Goal: Task Accomplishment & Management: Use online tool/utility

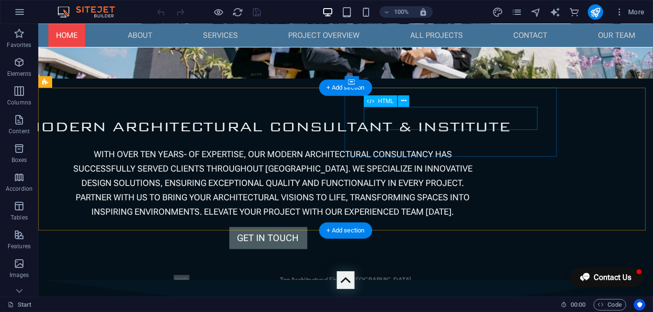
scroll to position [499, 0]
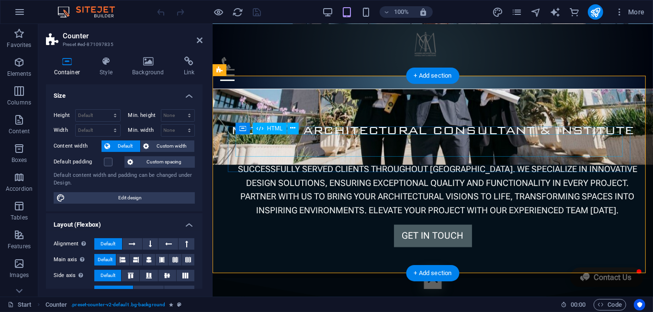
scroll to position [515, 0]
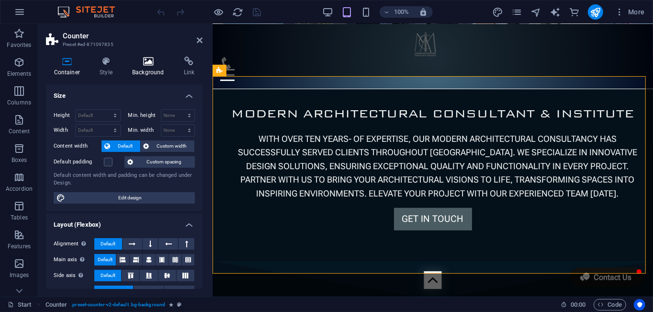
click at [149, 60] on icon at bounding box center [148, 61] width 48 height 10
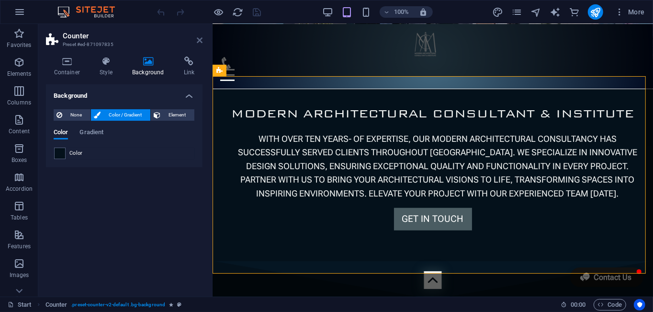
click at [198, 38] on icon at bounding box center [200, 40] width 6 height 8
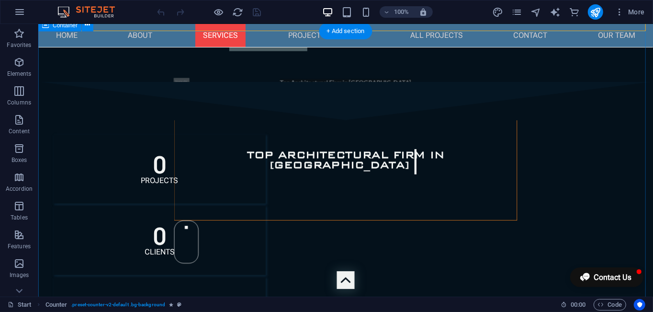
scroll to position [695, 0]
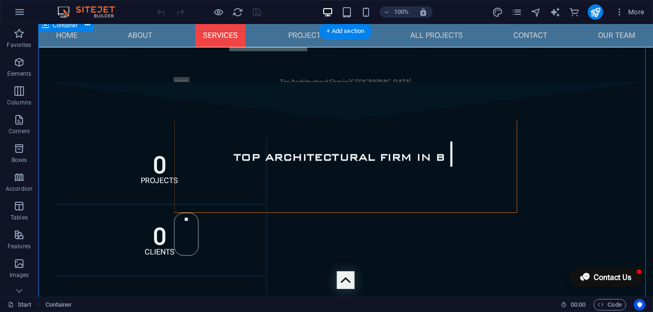
select select "clouds"
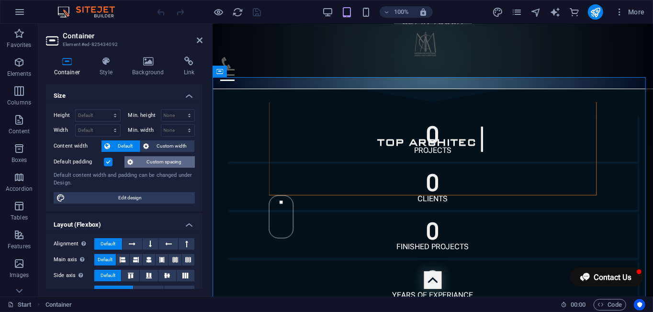
scroll to position [712, 0]
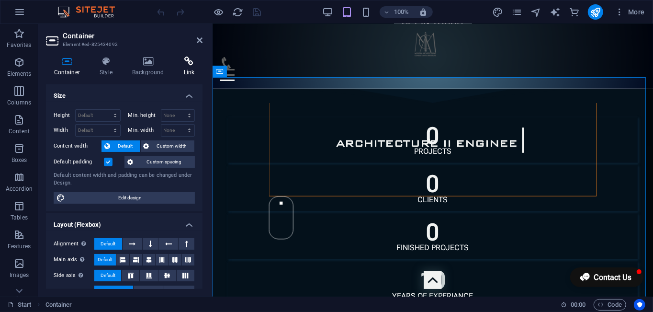
click at [188, 64] on icon at bounding box center [189, 61] width 27 height 10
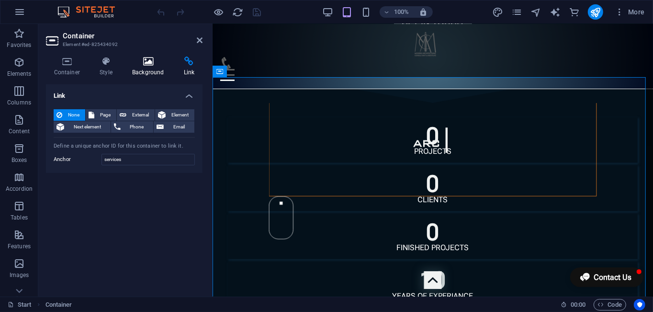
click at [156, 63] on icon at bounding box center [148, 61] width 48 height 10
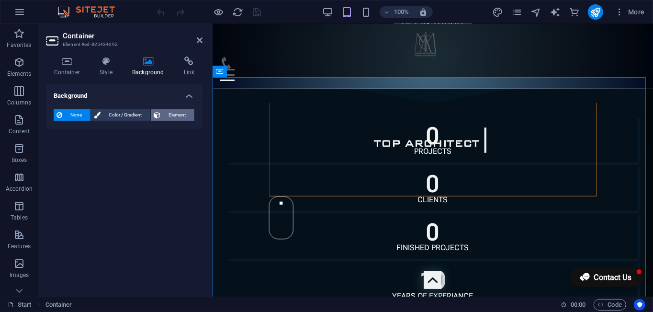
click at [184, 116] on span "Element" at bounding box center [177, 114] width 28 height 11
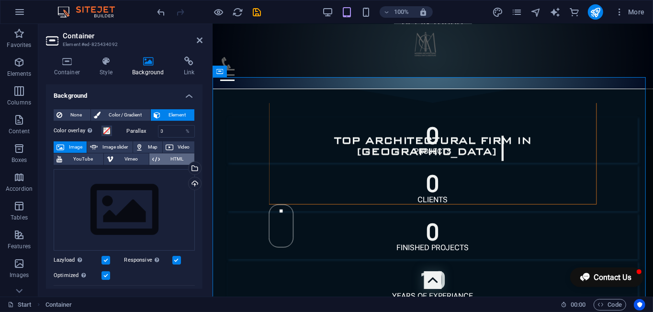
click at [174, 157] on span "HTML" at bounding box center [177, 158] width 29 height 11
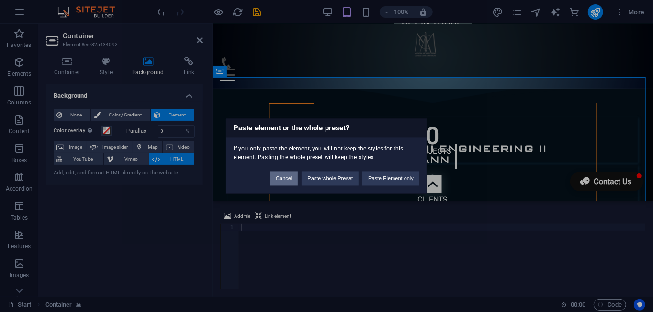
click at [283, 179] on button "Cancel" at bounding box center [284, 178] width 28 height 14
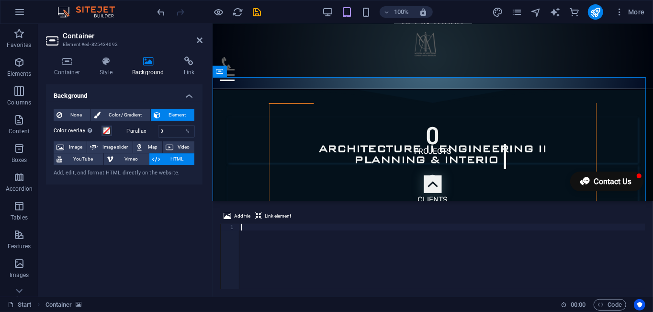
click at [261, 224] on div at bounding box center [442, 263] width 406 height 78
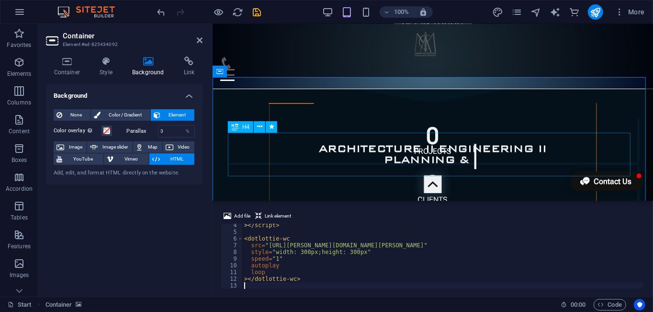
scroll to position [22, 0]
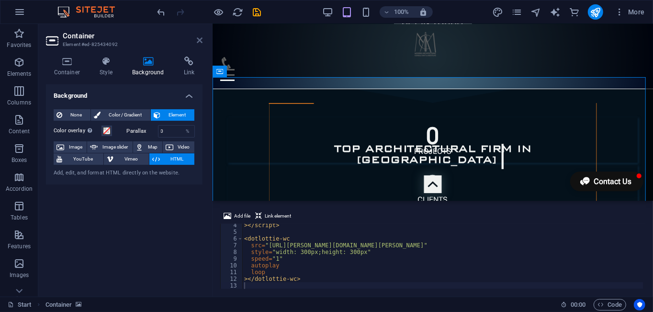
click at [199, 41] on icon at bounding box center [200, 40] width 6 height 8
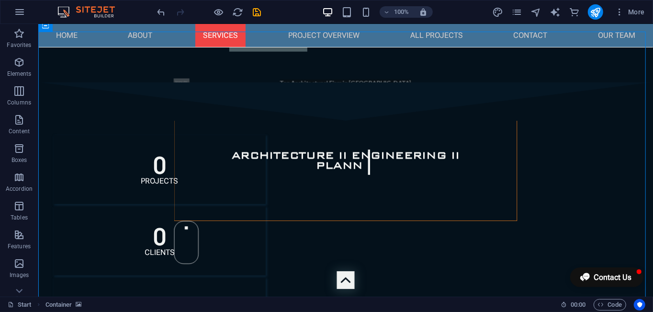
scroll to position [694, 0]
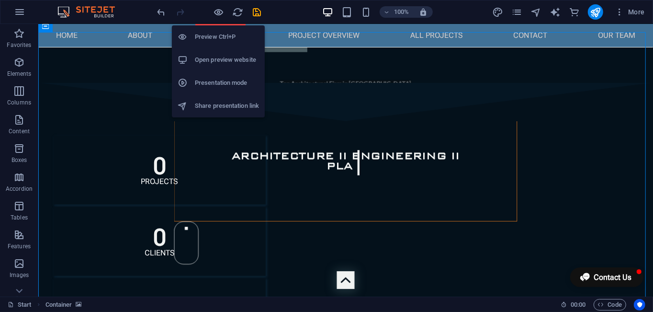
click at [218, 37] on h6 "Preview Ctrl+P" at bounding box center [227, 36] width 64 height 11
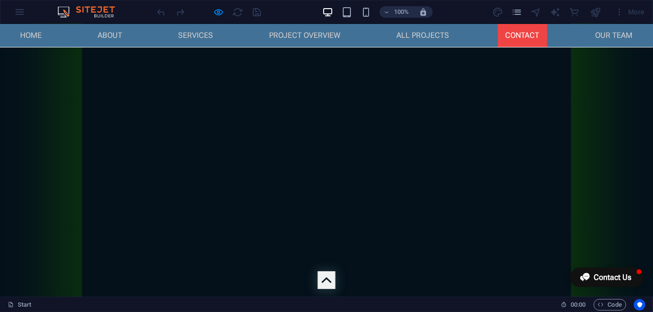
scroll to position [6378, 0]
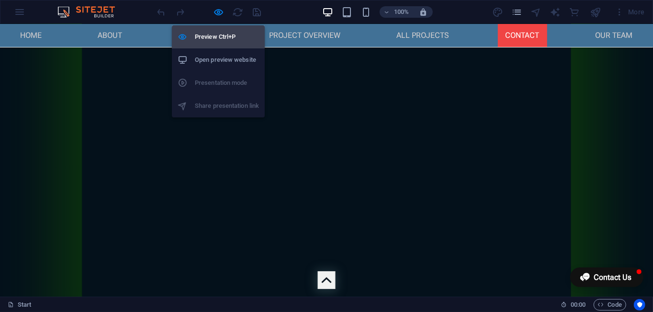
click at [215, 36] on h6 "Preview Ctrl+P" at bounding box center [227, 36] width 64 height 11
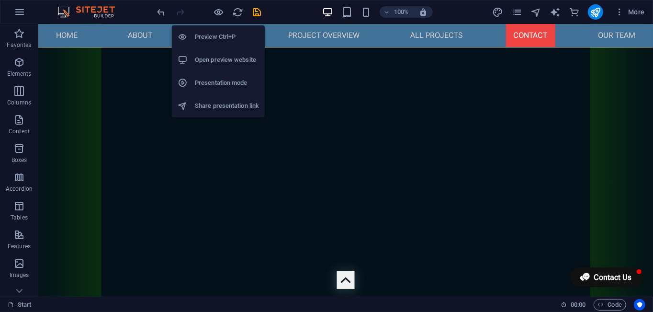
scroll to position [6394, 0]
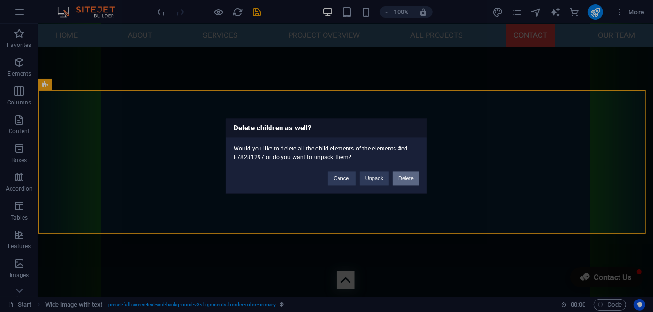
click at [417, 176] on button "Delete" at bounding box center [405, 178] width 27 height 14
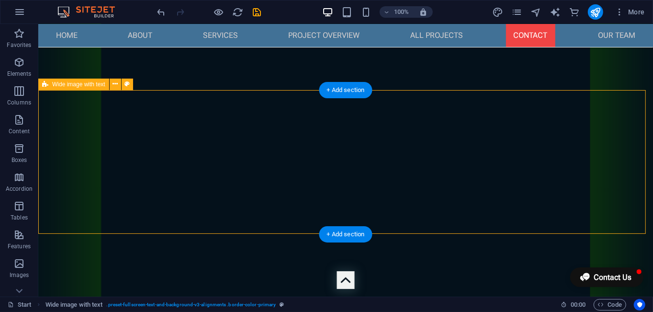
scroll to position [6250, 0]
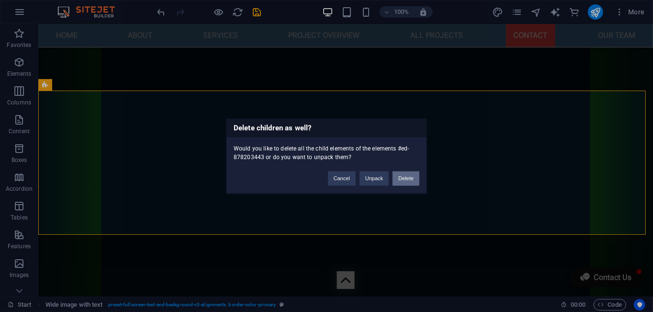
click at [400, 177] on button "Delete" at bounding box center [405, 178] width 27 height 14
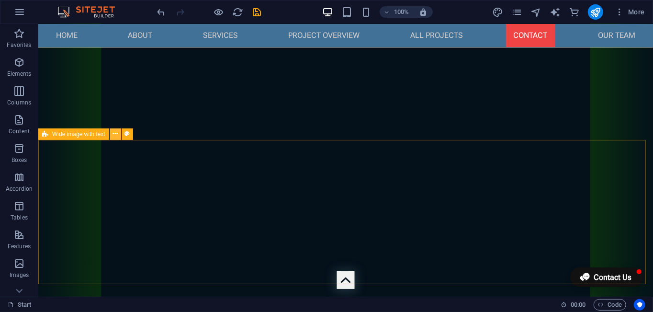
scroll to position [6056, 0]
click at [113, 135] on icon at bounding box center [114, 134] width 5 height 10
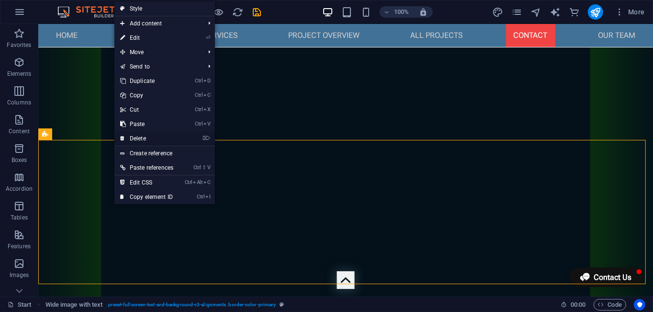
click at [128, 139] on link "⌦ Delete" at bounding box center [146, 138] width 65 height 14
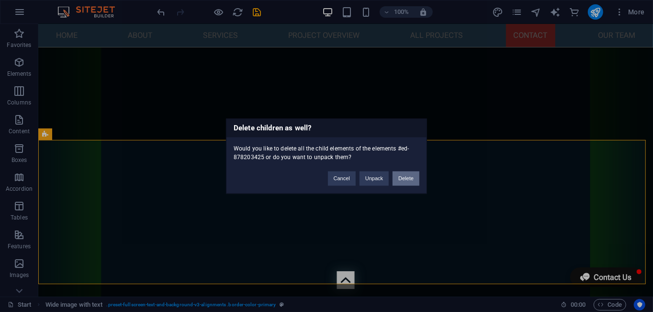
click at [399, 171] on button "Delete" at bounding box center [405, 178] width 27 height 14
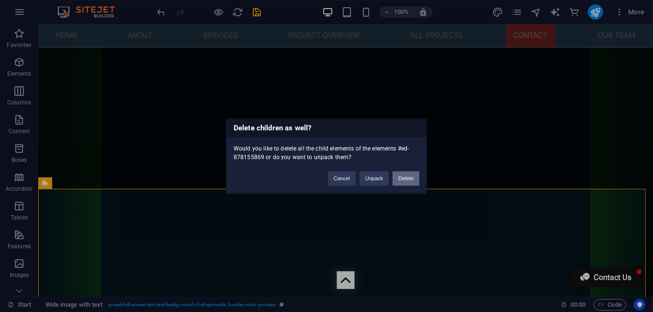
drag, startPoint x: 414, startPoint y: 179, endPoint x: 340, endPoint y: 168, distance: 75.0
click at [414, 179] on button "Delete" at bounding box center [405, 178] width 27 height 14
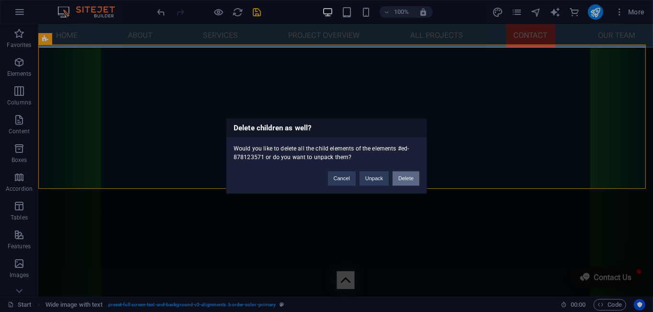
click at [396, 174] on button "Delete" at bounding box center [405, 178] width 27 height 14
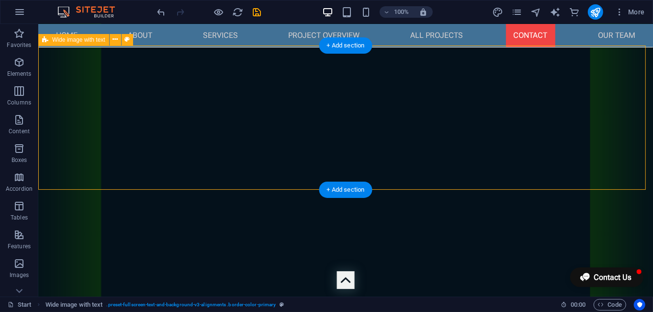
scroll to position [5718, 0]
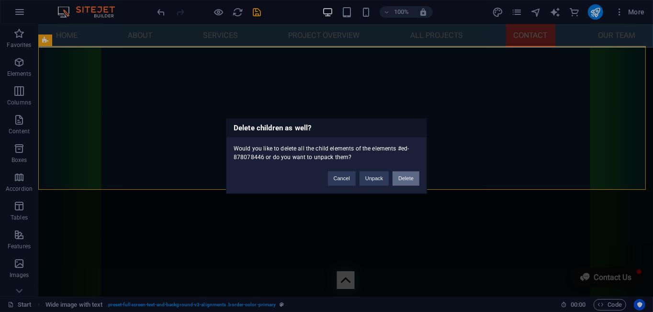
click at [400, 179] on button "Delete" at bounding box center [405, 178] width 27 height 14
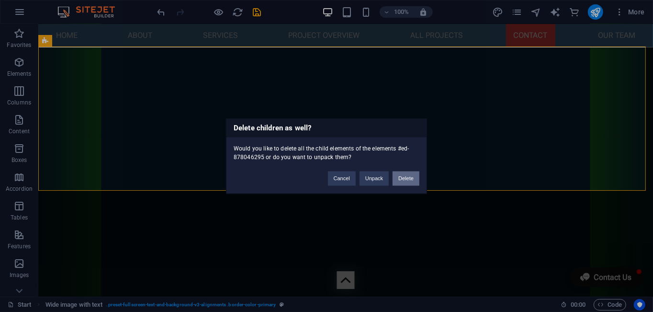
click at [404, 173] on button "Delete" at bounding box center [405, 178] width 27 height 14
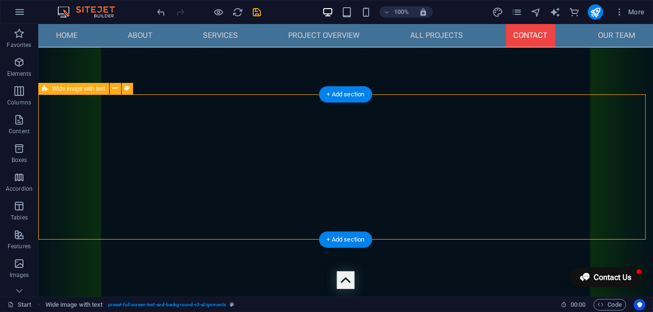
scroll to position [5381, 0]
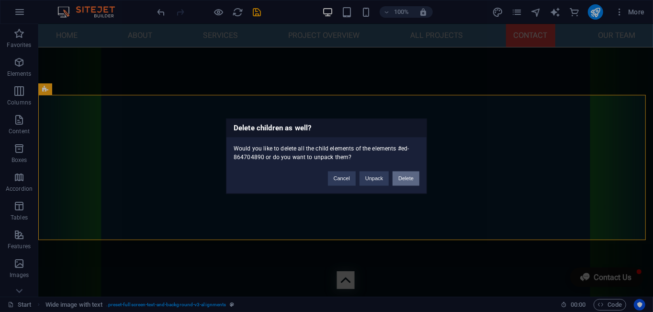
click at [414, 178] on button "Delete" at bounding box center [405, 178] width 27 height 14
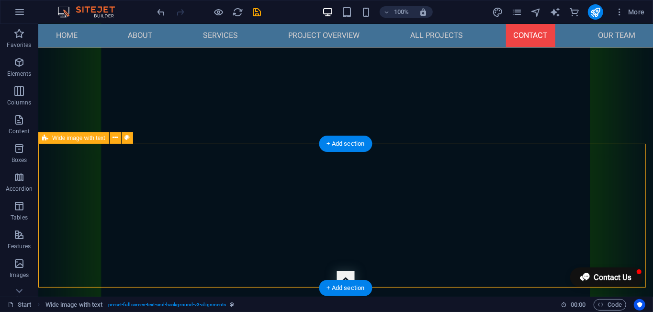
scroll to position [5188, 0]
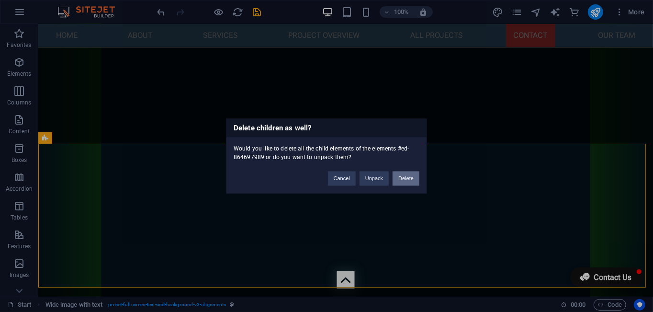
click at [419, 171] on div "Cancel Unpack Delete" at bounding box center [374, 173] width 106 height 24
click at [411, 176] on button "Delete" at bounding box center [405, 178] width 27 height 14
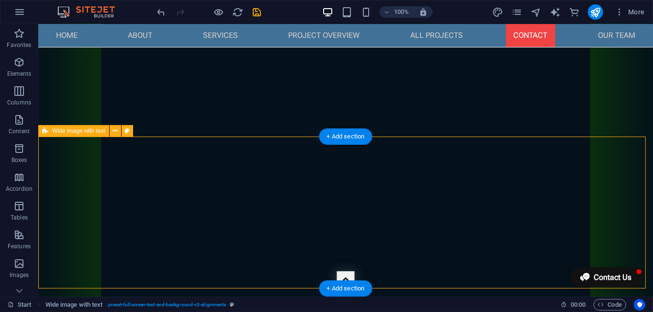
scroll to position [5043, 0]
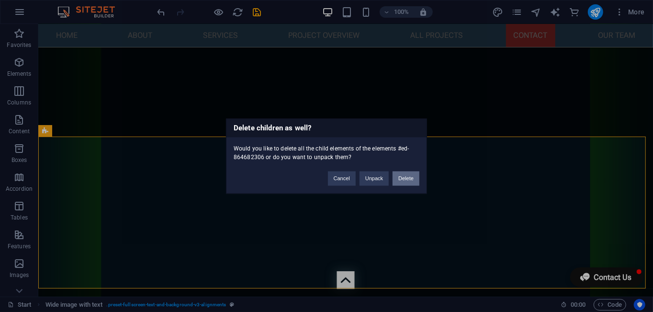
click at [412, 179] on button "Delete" at bounding box center [405, 178] width 27 height 14
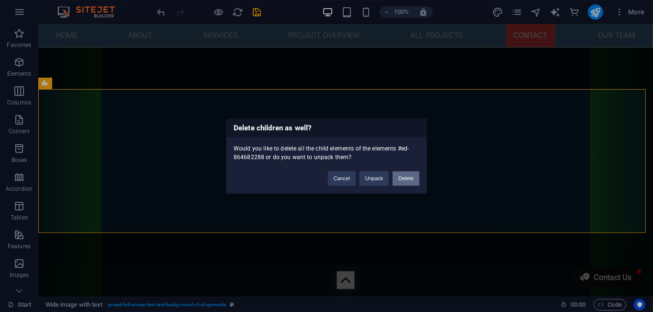
click at [408, 177] on button "Delete" at bounding box center [405, 178] width 27 height 14
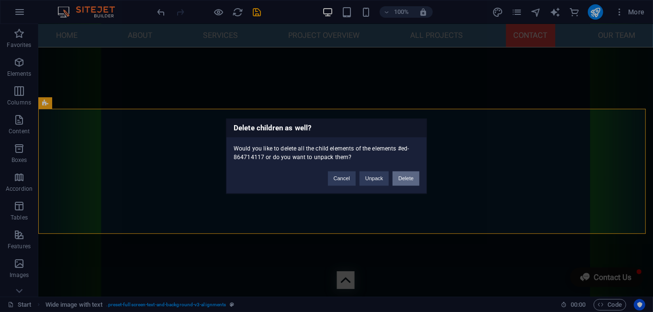
click at [402, 177] on button "Delete" at bounding box center [405, 178] width 27 height 14
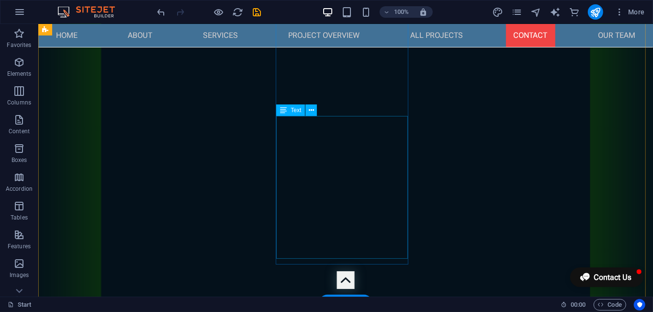
scroll to position [4609, 0]
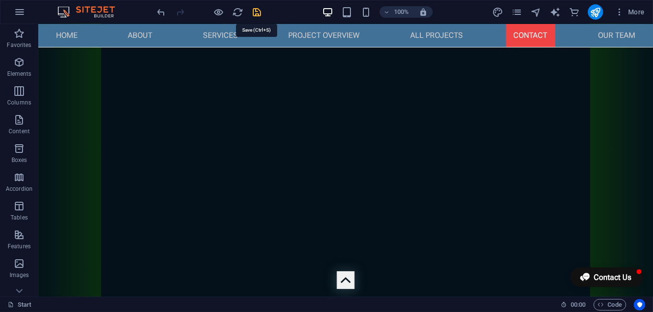
click at [259, 13] on icon "save" at bounding box center [257, 12] width 11 height 11
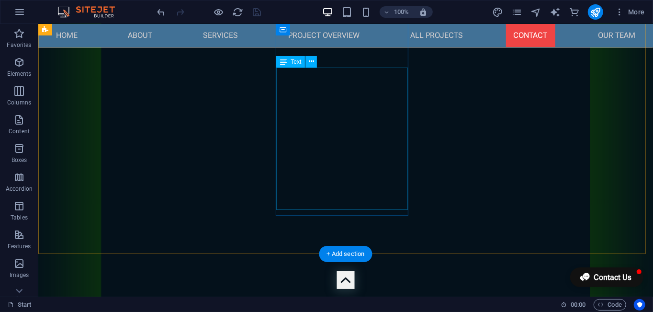
scroll to position [4657, 0]
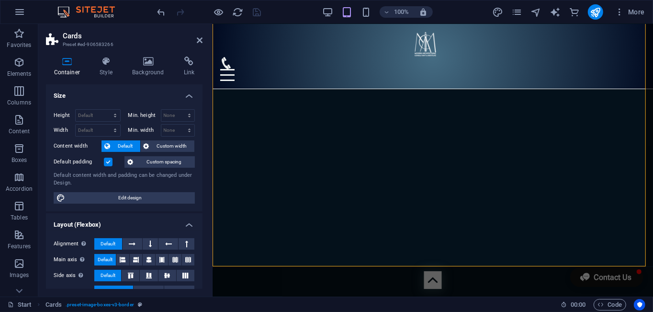
scroll to position [4499, 0]
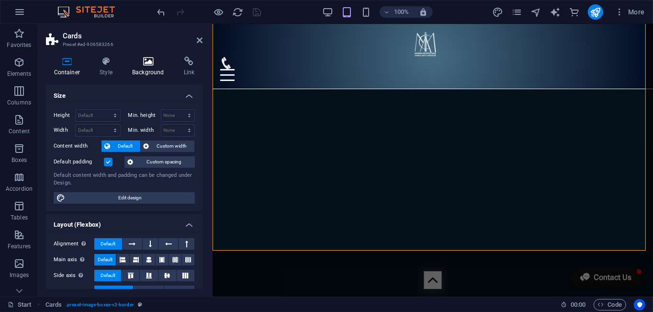
click at [145, 64] on icon at bounding box center [148, 61] width 48 height 10
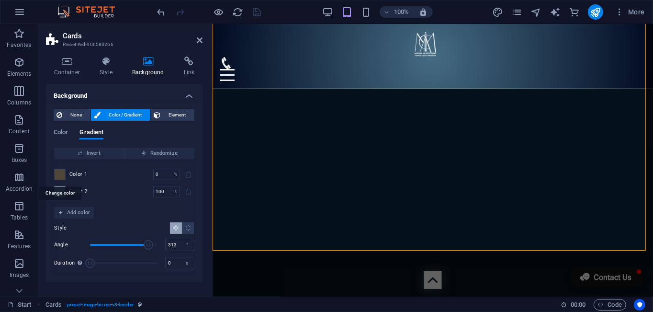
click at [64, 176] on span at bounding box center [60, 174] width 11 height 11
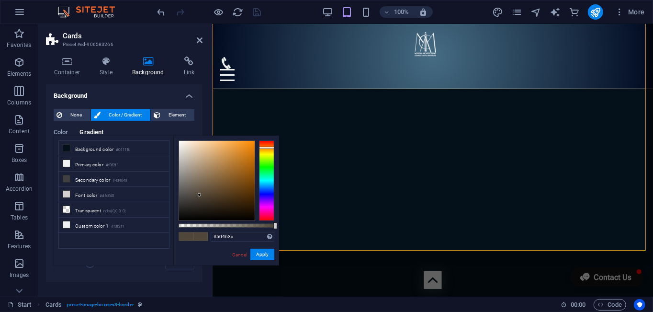
click at [179, 163] on div "#50463a Supported formats #0852ed rgb(8, 82, 237) rgba(8, 82, 237, 90%) hsv(221…" at bounding box center [226, 269] width 106 height 269
type input "#252320"
drag, startPoint x: 182, startPoint y: 163, endPoint x: 188, endPoint y: 208, distance: 45.4
click at [188, 208] on div at bounding box center [217, 180] width 76 height 79
click at [265, 256] on button "Apply" at bounding box center [262, 253] width 24 height 11
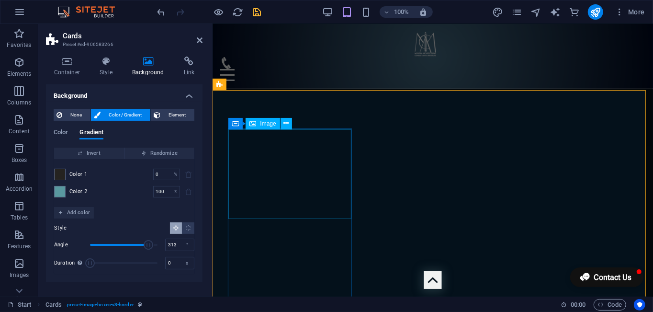
scroll to position [4065, 0]
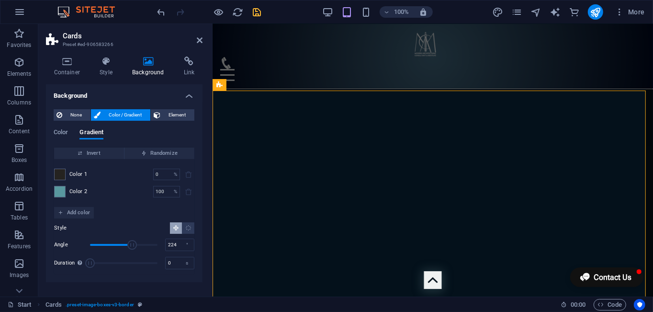
drag, startPoint x: 142, startPoint y: 243, endPoint x: 132, endPoint y: 245, distance: 9.8
click at [132, 245] on span "Angle" at bounding box center [132, 245] width 10 height 10
click at [128, 246] on span "Angle" at bounding box center [128, 245] width 10 height 10
click at [121, 247] on span "Angle" at bounding box center [123, 244] width 67 height 14
click at [126, 246] on span "Angle" at bounding box center [126, 245] width 10 height 10
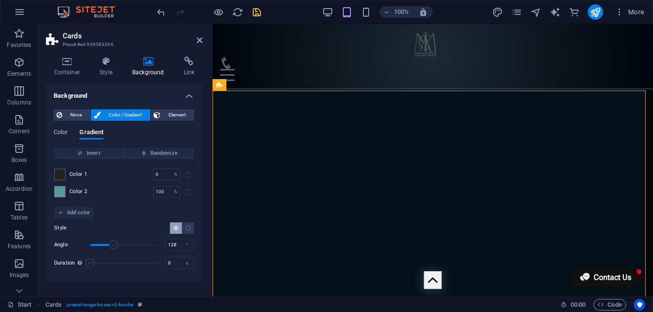
drag, startPoint x: 125, startPoint y: 247, endPoint x: 114, endPoint y: 246, distance: 11.1
click at [114, 246] on span "Angle" at bounding box center [114, 245] width 10 height 10
click at [120, 245] on span "Angle" at bounding box center [123, 244] width 67 height 14
click at [131, 246] on span "Angle" at bounding box center [123, 244] width 67 height 14
click at [132, 246] on span "Angle" at bounding box center [132, 245] width 10 height 10
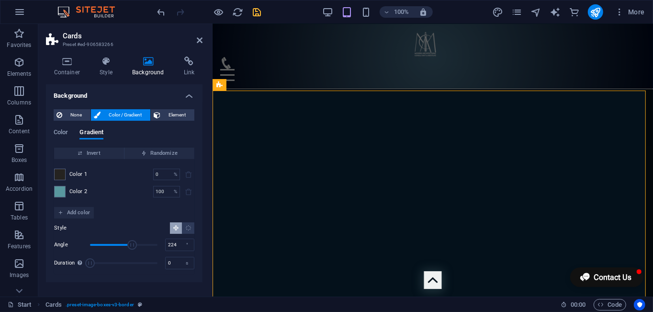
type input "234"
click at [134, 246] on span "Angle" at bounding box center [134, 245] width 10 height 10
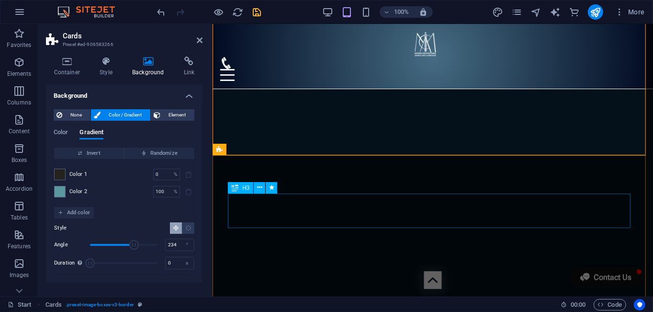
scroll to position [4595, 0]
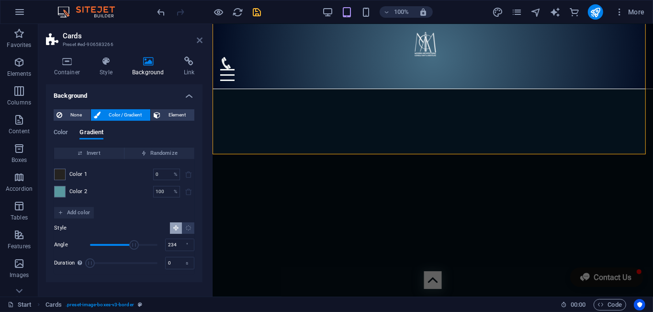
click at [201, 41] on icon at bounding box center [200, 40] width 6 height 8
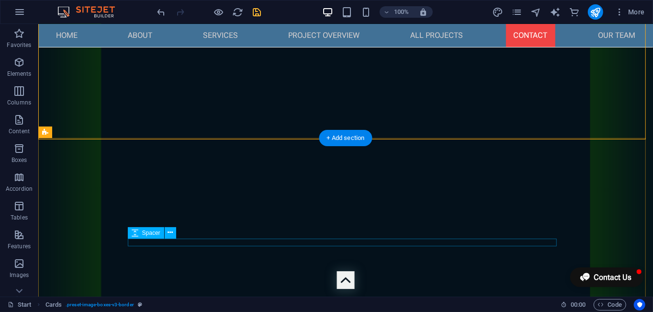
scroll to position [4773, 0]
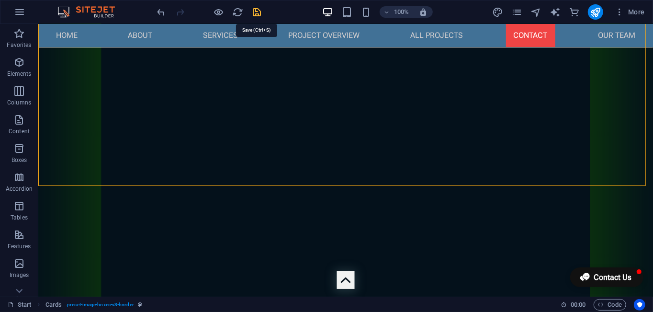
click at [253, 12] on icon "save" at bounding box center [257, 12] width 11 height 11
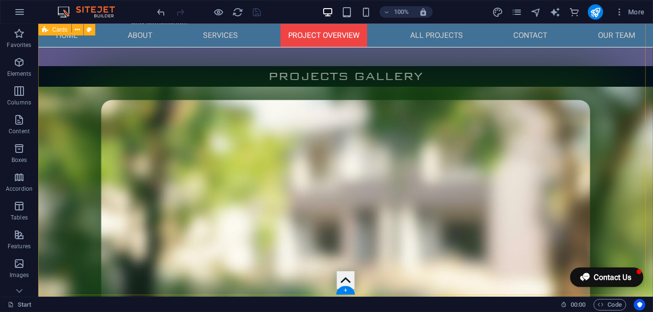
scroll to position [2312, 0]
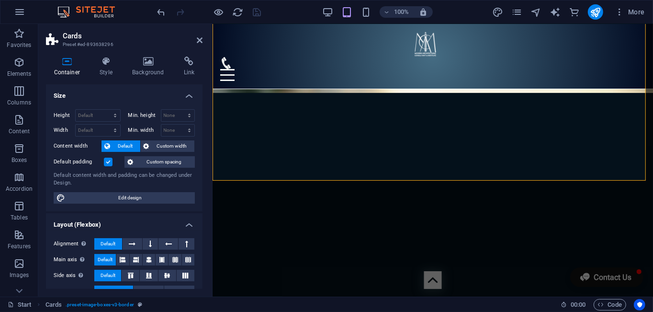
scroll to position [2360, 0]
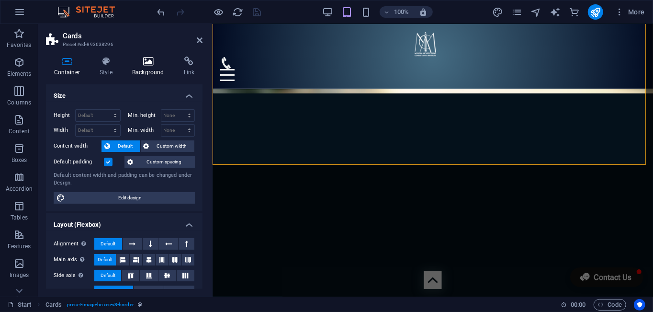
click at [150, 65] on icon at bounding box center [148, 61] width 48 height 10
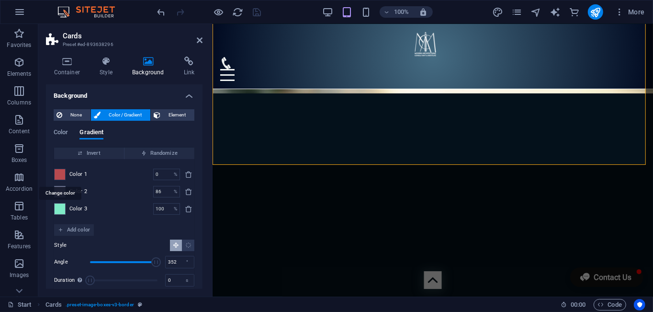
click at [63, 174] on span at bounding box center [60, 174] width 11 height 11
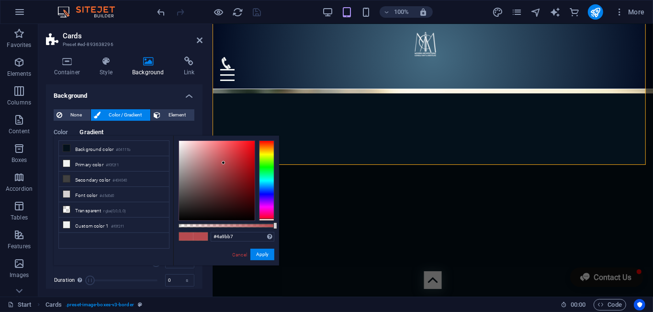
click at [266, 183] on div at bounding box center [266, 180] width 15 height 80
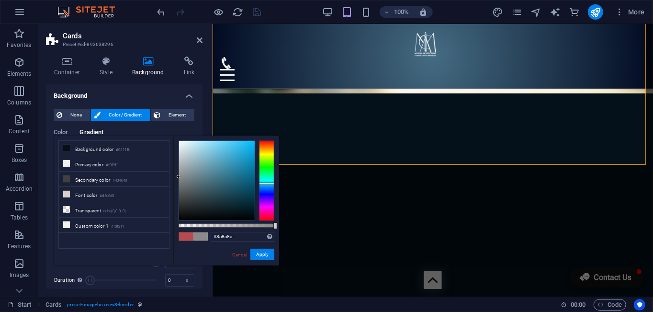
type input "#888888"
drag, startPoint x: 187, startPoint y: 167, endPoint x: 173, endPoint y: 177, distance: 17.4
click at [173, 177] on div "#888888 Supported formats #0852ed rgb(8, 82, 237) rgba(8, 82, 237, 90%) hsv(221…" at bounding box center [226, 269] width 106 height 269
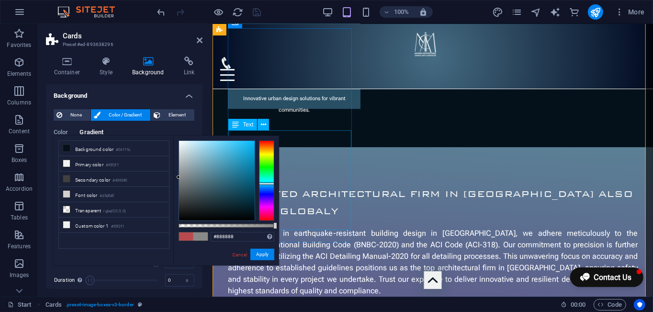
scroll to position [1829, 0]
click at [269, 255] on button "Apply" at bounding box center [262, 253] width 24 height 11
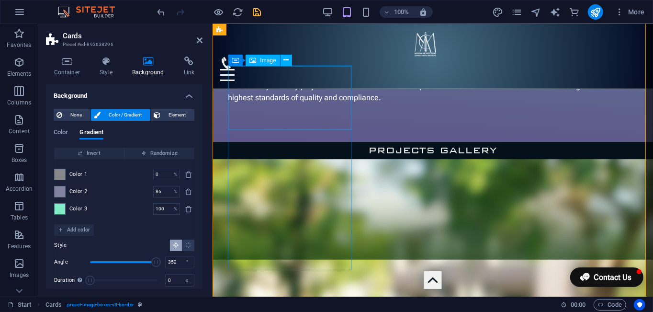
scroll to position [2022, 0]
click at [201, 41] on icon at bounding box center [200, 40] width 6 height 8
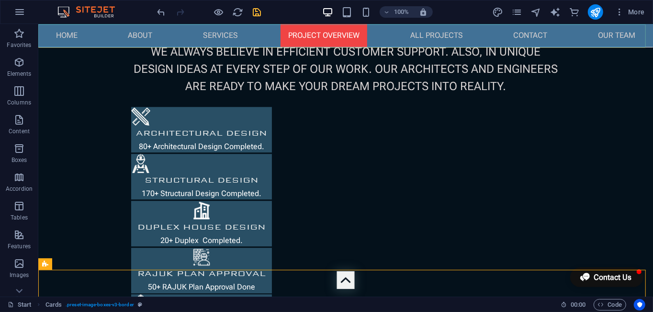
scroll to position [1607, 0]
click at [256, 10] on icon "save" at bounding box center [257, 12] width 11 height 11
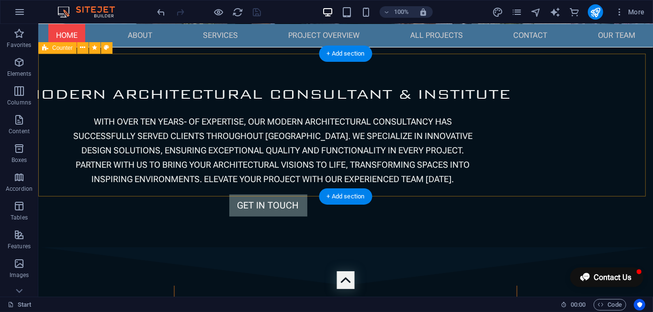
scroll to position [530, 0]
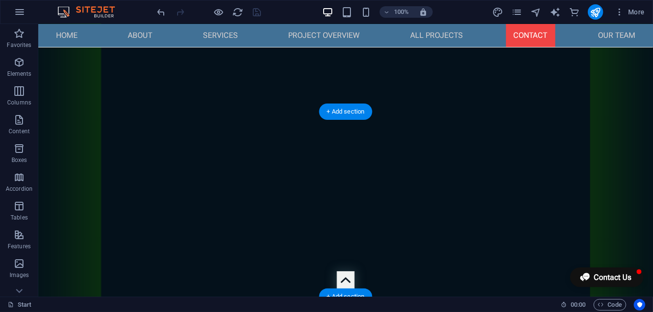
scroll to position [3281, 0]
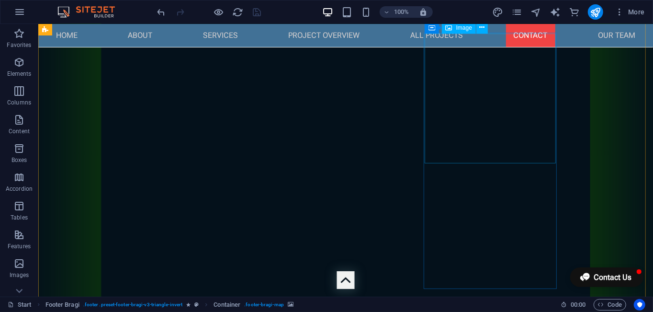
select select "px"
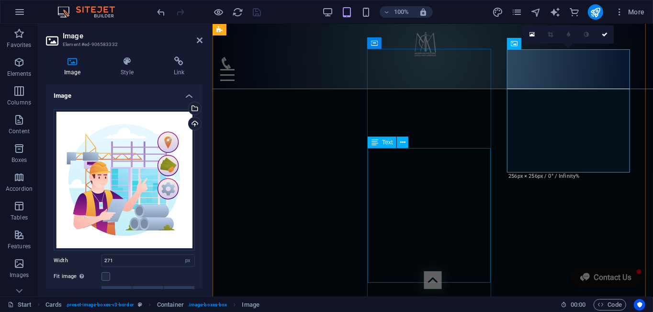
scroll to position [4426, 0]
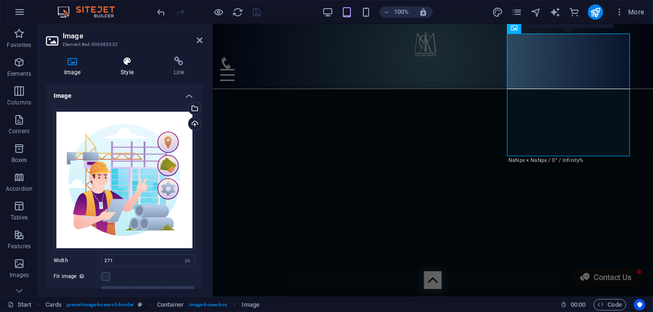
click at [123, 61] on icon at bounding box center [126, 61] width 49 height 10
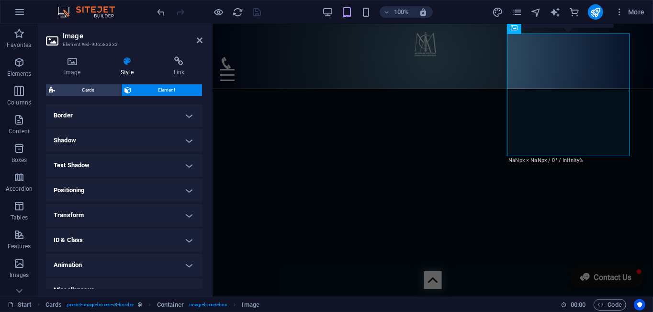
scroll to position [219, 0]
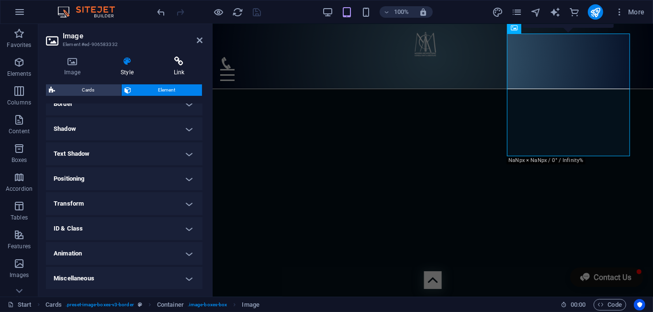
click at [179, 64] on icon at bounding box center [179, 61] width 47 height 10
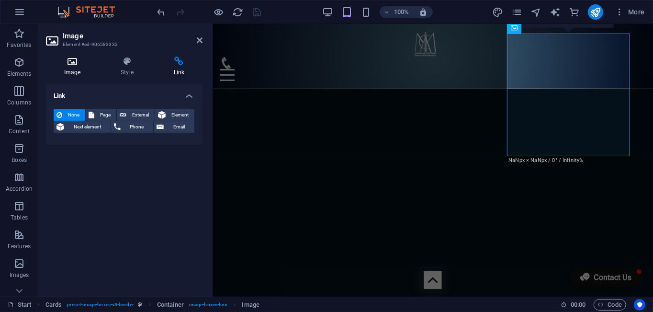
click at [78, 73] on h4 "Image" at bounding box center [74, 66] width 56 height 20
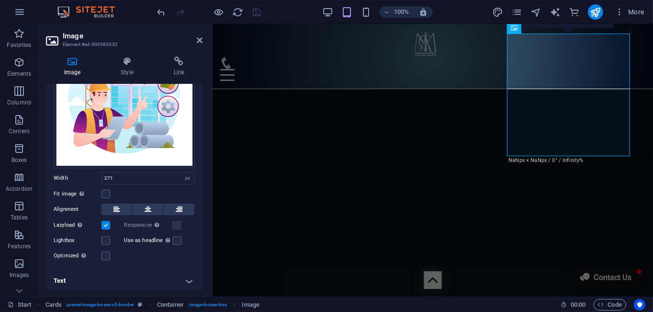
scroll to position [83, 0]
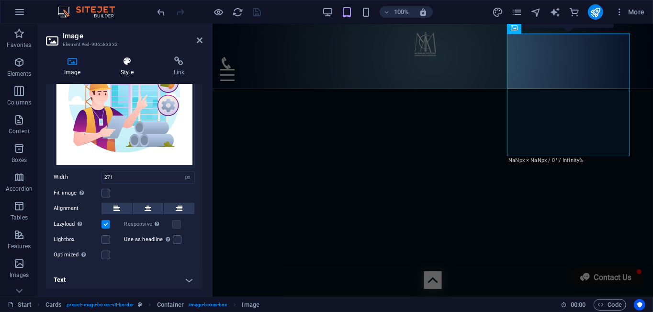
click at [130, 63] on icon at bounding box center [126, 61] width 49 height 10
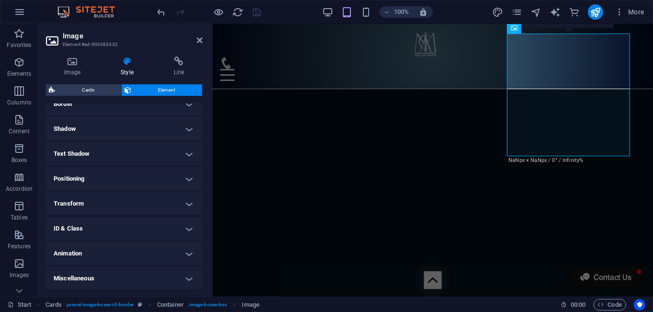
scroll to position [123, 0]
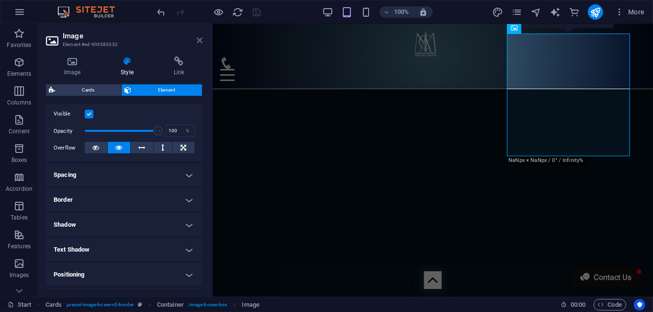
click at [199, 39] on icon at bounding box center [200, 40] width 6 height 8
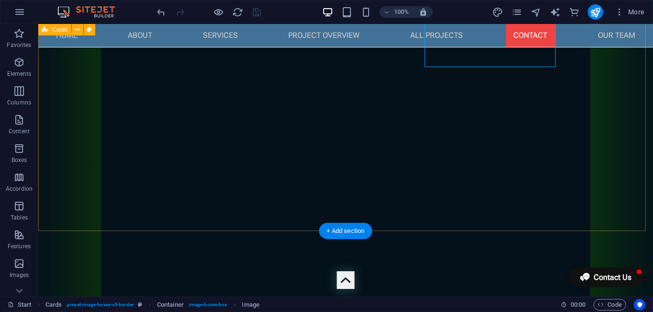
scroll to position [4680, 0]
click at [342, 230] on div "+ Add section" at bounding box center [345, 231] width 53 height 16
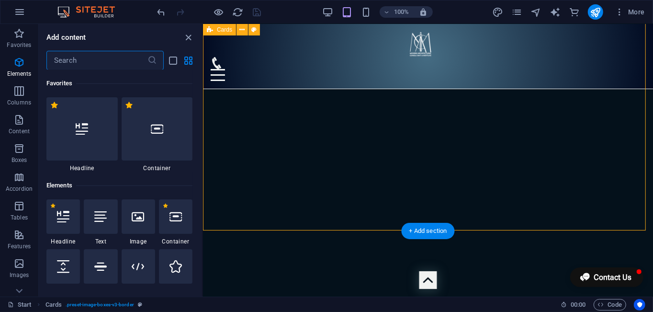
scroll to position [1675, 0]
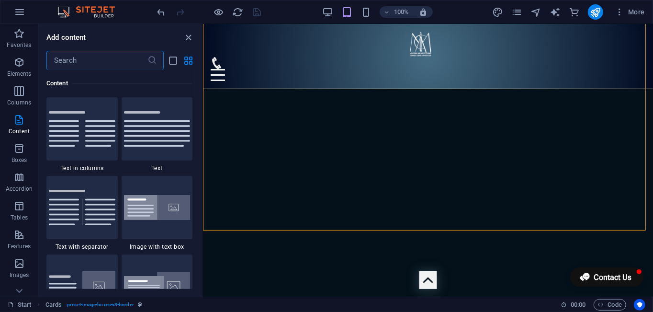
click at [107, 67] on input "text" at bounding box center [96, 60] width 101 height 19
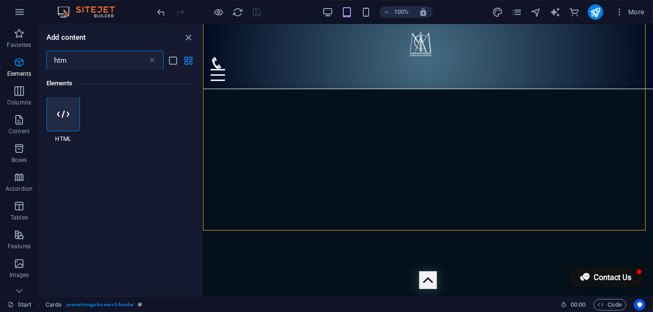
scroll to position [0, 0]
type input "htm"
click at [69, 125] on div at bounding box center [63, 114] width 34 height 34
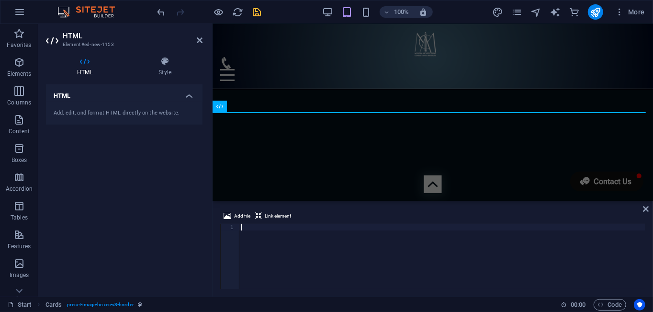
scroll to position [4637, 0]
click at [273, 226] on div at bounding box center [442, 263] width 406 height 78
type textarea "<dotlottie-wc src="[URL][PERSON_NAME][DOMAIN_NAME][PERSON_NAME]" speed="1" styl…"
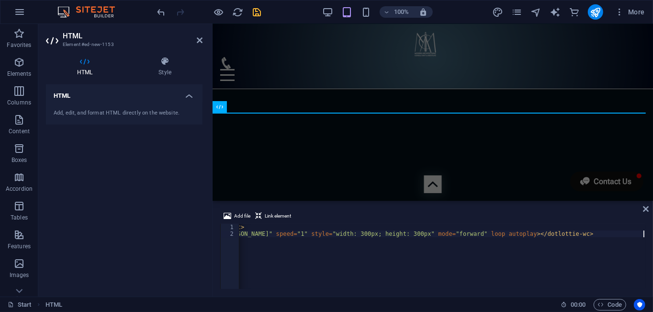
scroll to position [0, 194]
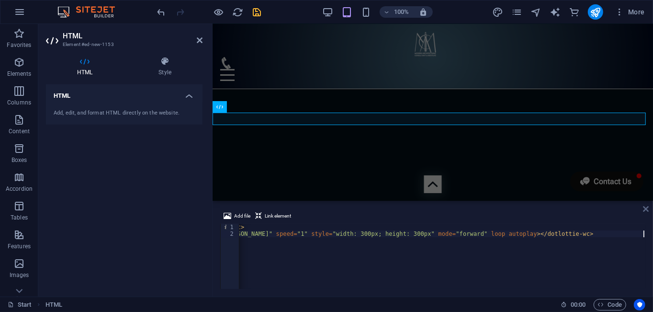
click at [644, 210] on icon at bounding box center [646, 209] width 6 height 8
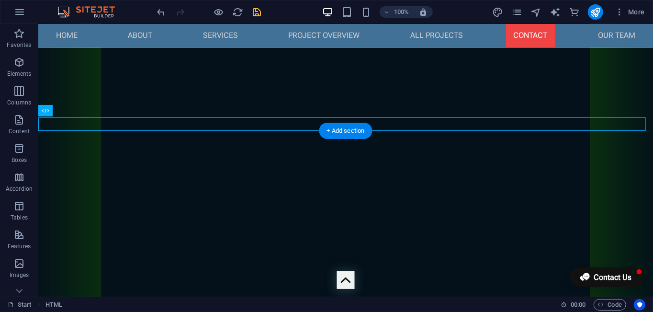
scroll to position [4795, 0]
click at [255, 13] on icon "save" at bounding box center [257, 12] width 11 height 11
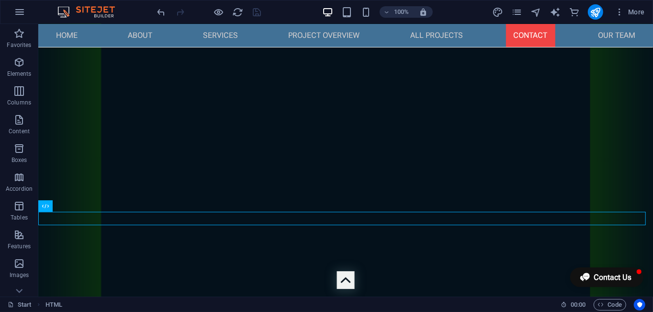
scroll to position [4699, 0]
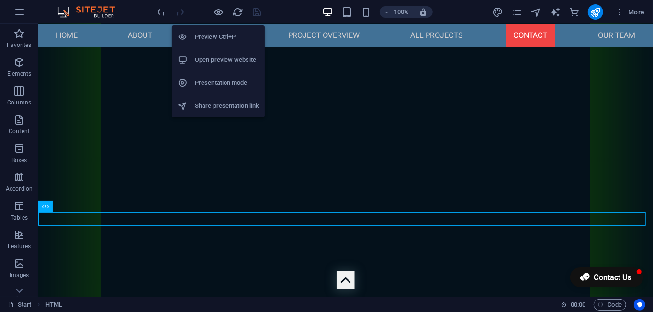
click at [222, 55] on h6 "Open preview website" at bounding box center [227, 59] width 64 height 11
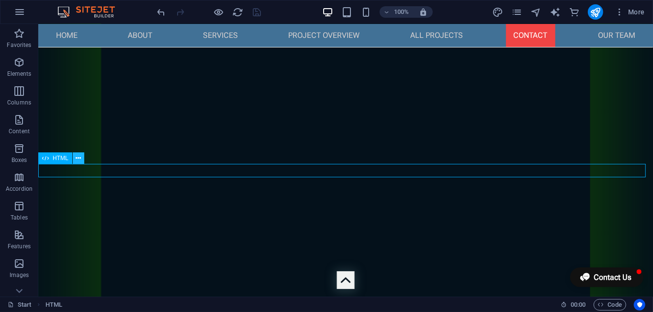
scroll to position [4747, 0]
click at [78, 157] on icon at bounding box center [78, 158] width 5 height 10
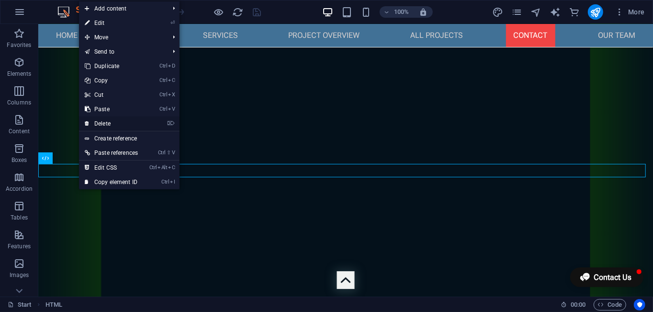
click at [104, 123] on link "⌦ Delete" at bounding box center [111, 123] width 65 height 14
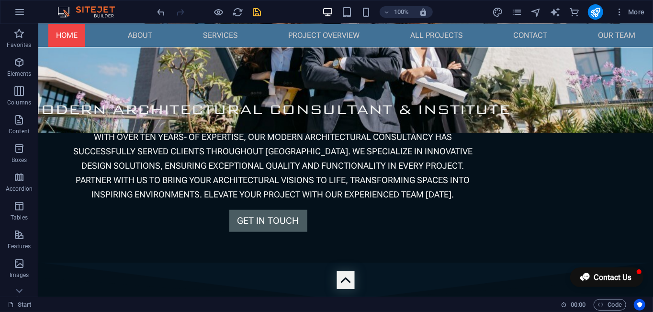
scroll to position [507, 0]
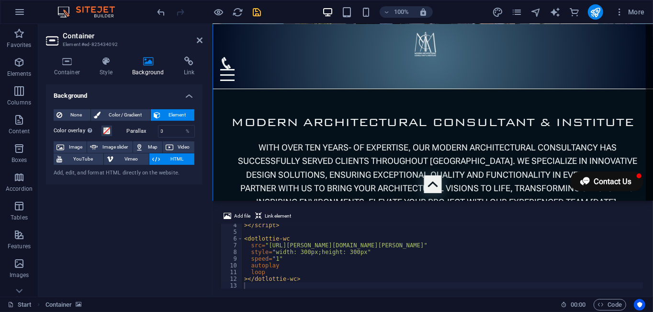
scroll to position [826, 0]
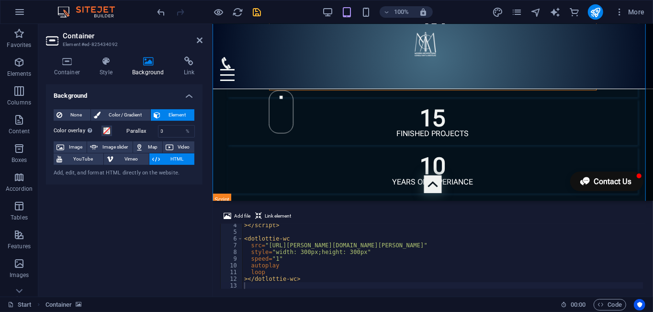
type textarea "speed="1""
click at [356, 262] on div "> </ script > < dotlottie-wc src = "[URL][PERSON_NAME][DOMAIN_NAME][PERSON_NAME…" at bounding box center [442, 261] width 401 height 78
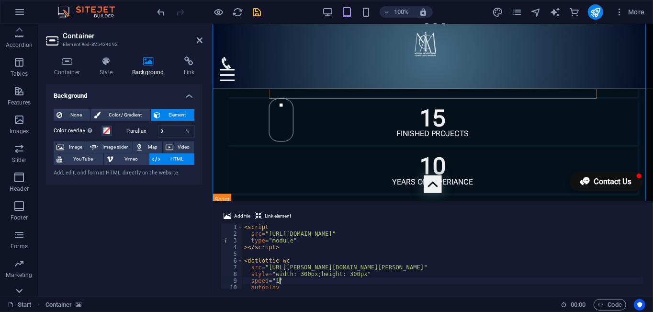
scroll to position [187, 0]
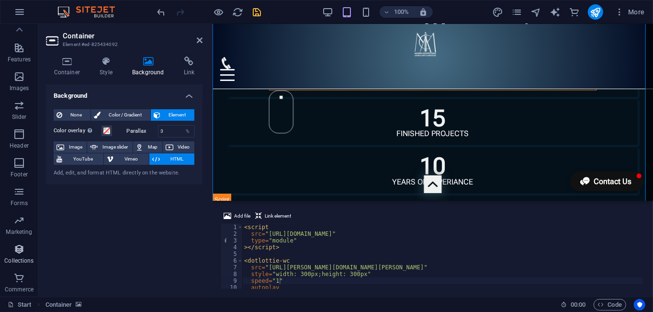
click at [22, 257] on p "Collections" at bounding box center [18, 261] width 29 height 8
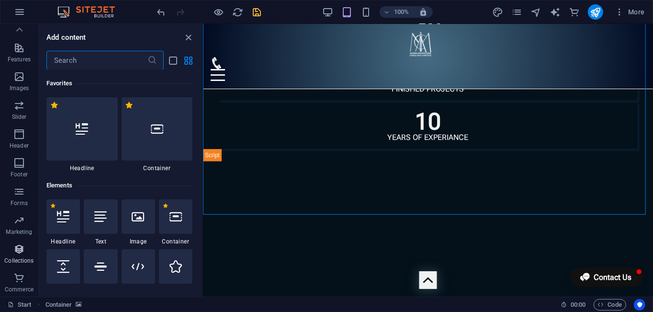
scroll to position [8761, 0]
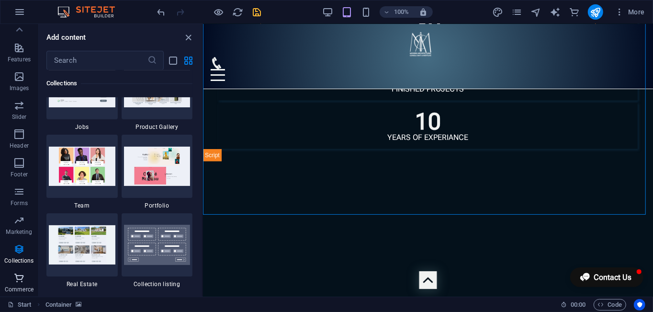
click at [24, 288] on p "Commerce" at bounding box center [19, 289] width 29 height 8
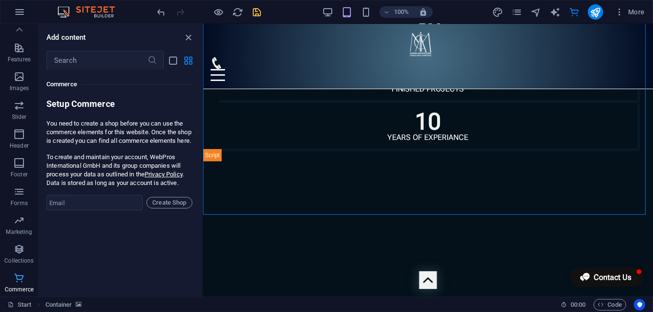
scroll to position [9223, 0]
click at [132, 53] on input "text" at bounding box center [96, 60] width 101 height 19
click at [158, 58] on div "​" at bounding box center [104, 60] width 117 height 19
click at [125, 58] on input "text" at bounding box center [96, 60] width 101 height 19
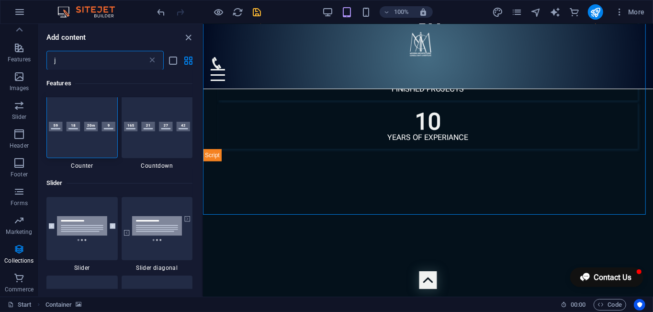
scroll to position [0, 0]
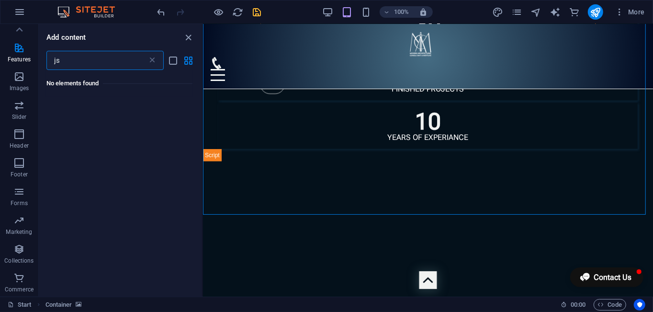
type input "j"
type input "k"
type input "[PERSON_NAME]"
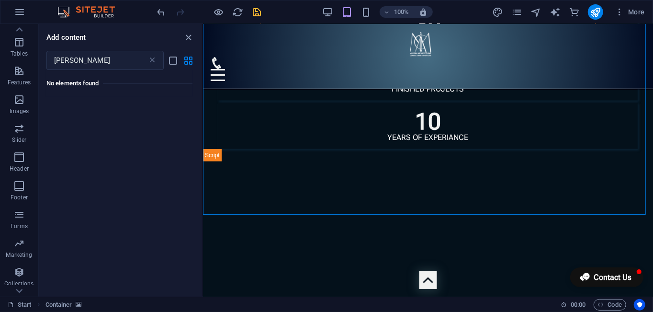
scroll to position [187, 0]
click at [15, 226] on span "Marketing" at bounding box center [19, 225] width 38 height 23
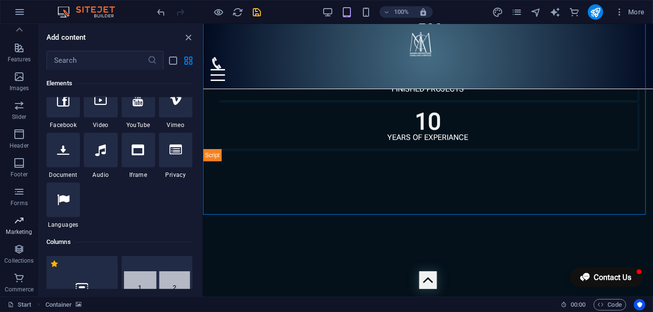
scroll to position [7795, 0]
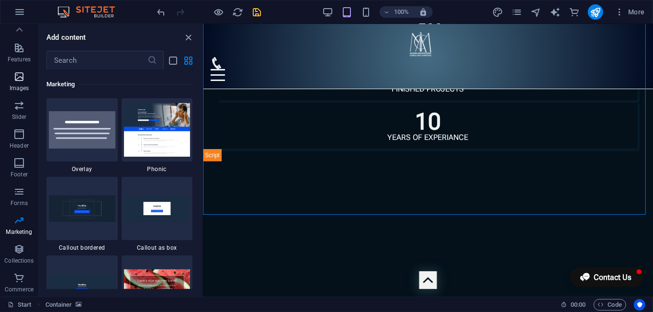
click at [16, 75] on icon "button" at bounding box center [18, 76] width 11 height 11
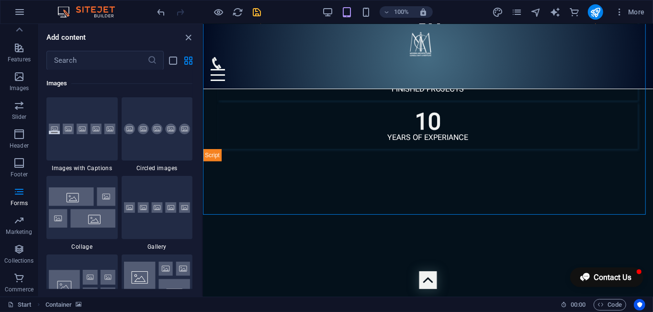
scroll to position [4853, 0]
click at [190, 35] on icon "close panel" at bounding box center [188, 37] width 11 height 11
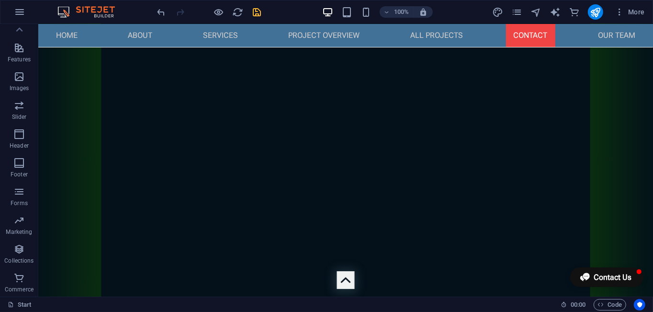
scroll to position [4734, 0]
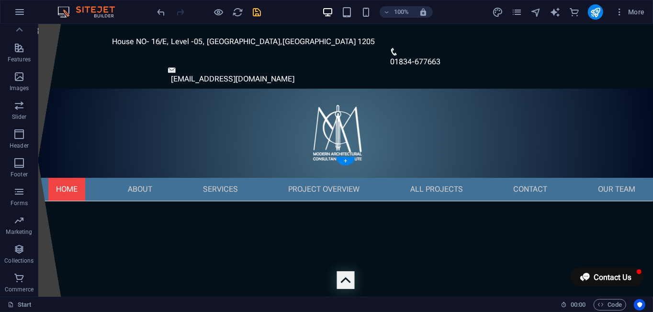
scroll to position [0, 0]
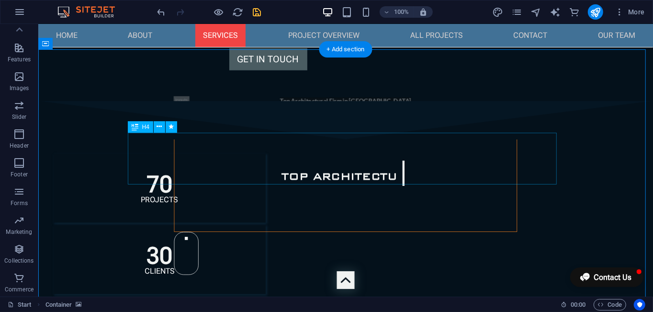
scroll to position [675, 0]
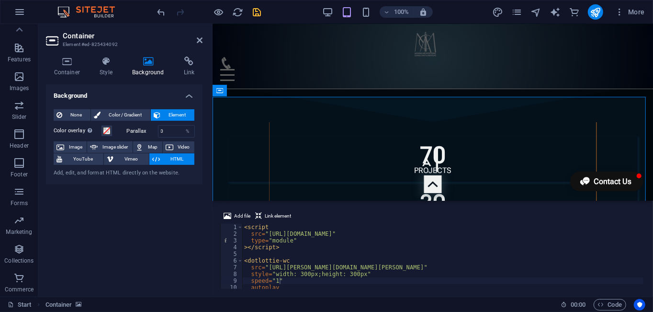
scroll to position [693, 0]
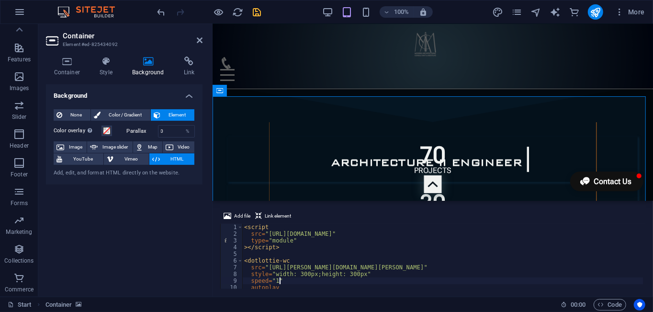
click at [291, 283] on div "< script src = "[URL][DOMAIN_NAME]" type = "module" > </ script > < dotlottie-w…" at bounding box center [442, 263] width 401 height 78
type textarea "></dotlottie-wc>"
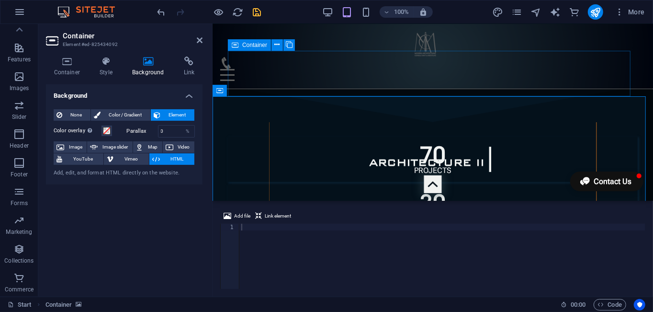
click at [195, 36] on h2 "Container" at bounding box center [133, 36] width 140 height 9
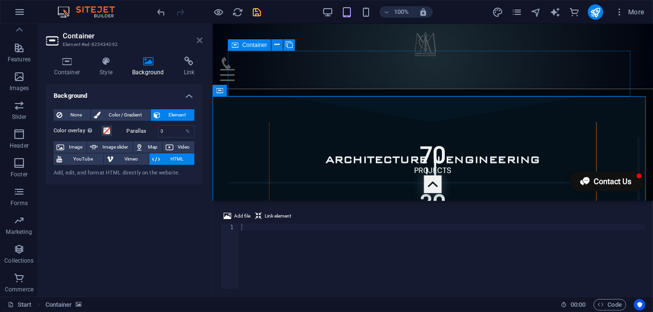
click at [201, 39] on icon at bounding box center [200, 40] width 6 height 8
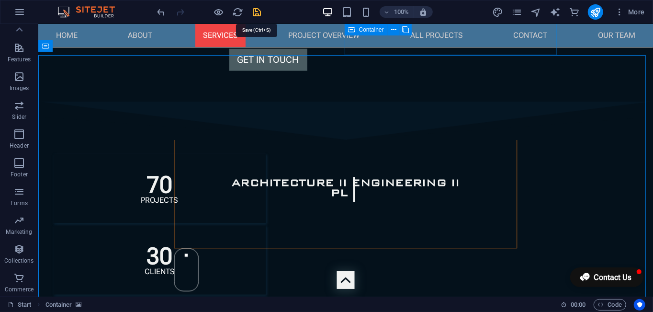
scroll to position [675, 0]
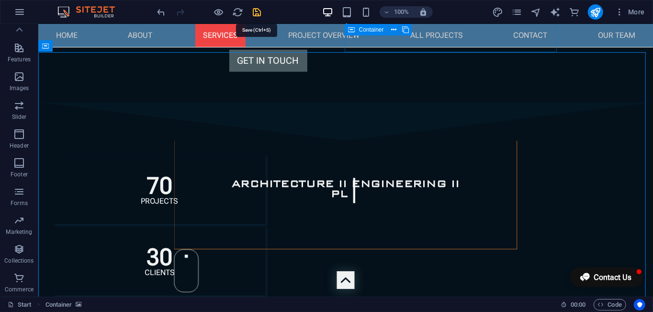
click at [257, 14] on icon "save" at bounding box center [257, 12] width 11 height 11
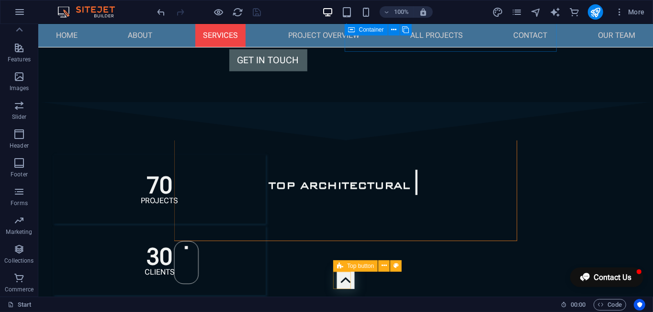
click at [338, 280] on figure at bounding box center [345, 279] width 18 height 18
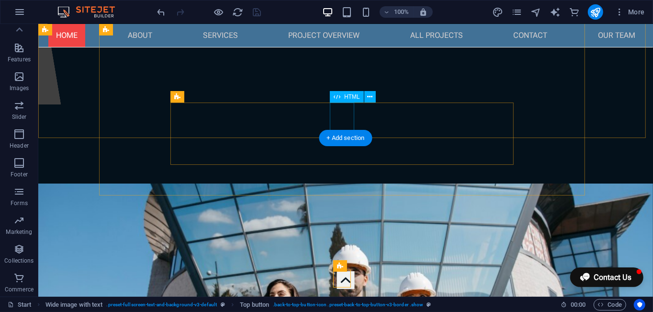
scroll to position [192, 0]
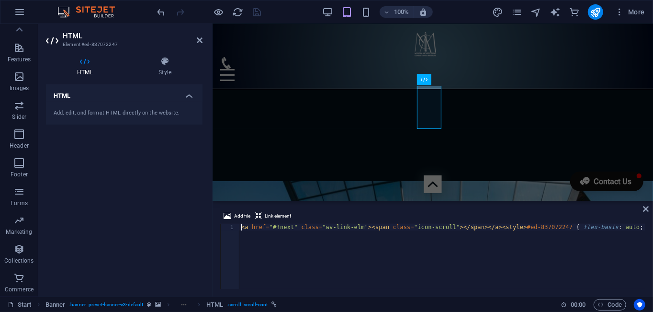
scroll to position [210, 0]
drag, startPoint x: 460, startPoint y: 226, endPoint x: 654, endPoint y: 228, distance: 193.9
click at [652, 228] on html "Modern Architectural Consultant & Institute Start (en) Favorites Elements Colum…" at bounding box center [326, 156] width 653 height 312
click at [392, 229] on div "< a href = "#!next" class = "wv-link-elm" > < span class = "icon-scroll" > </ s…" at bounding box center [442, 263] width 406 height 78
click at [645, 208] on icon at bounding box center [646, 209] width 6 height 8
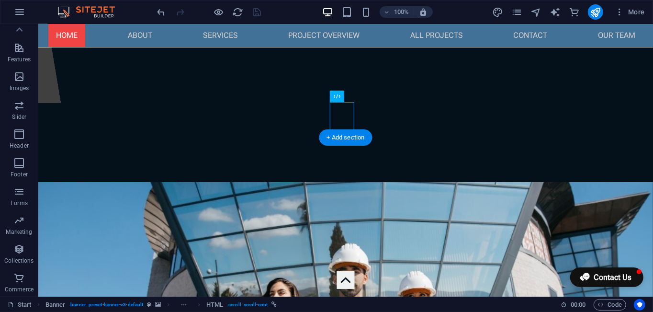
scroll to position [193, 0]
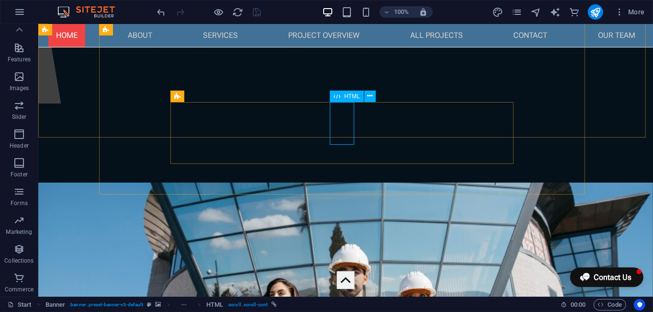
click at [341, 99] on div "HTML" at bounding box center [347, 95] width 34 height 11
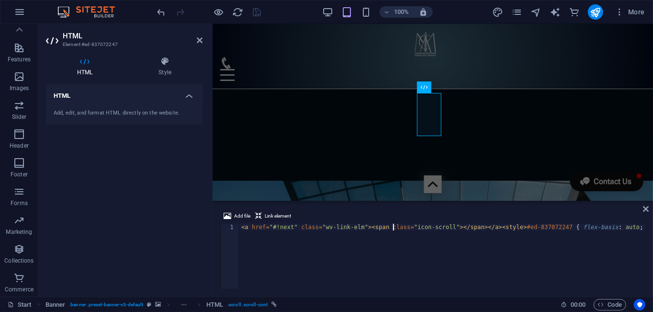
scroll to position [210, 0]
click at [161, 58] on icon at bounding box center [164, 61] width 75 height 10
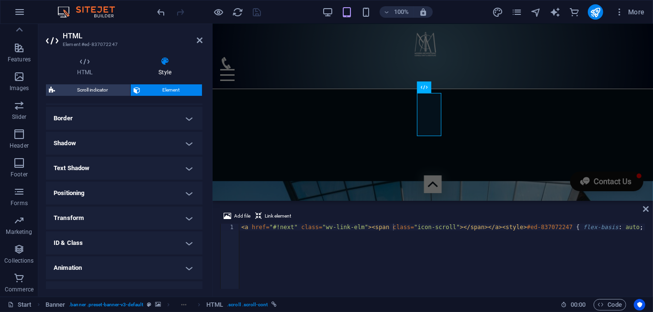
scroll to position [219, 0]
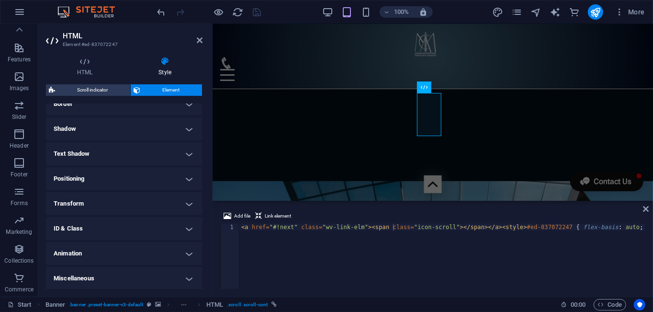
click at [181, 252] on h4 "Animation" at bounding box center [124, 253] width 157 height 23
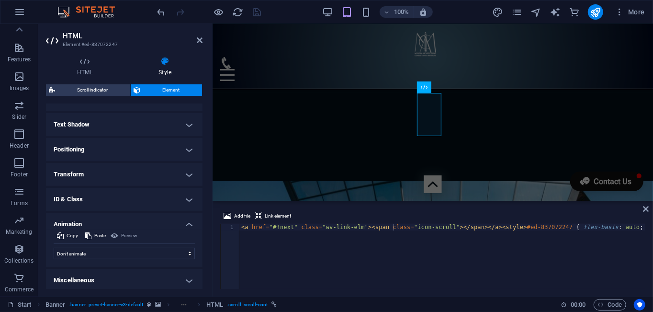
scroll to position [250, 0]
click at [197, 36] on icon at bounding box center [200, 40] width 6 height 8
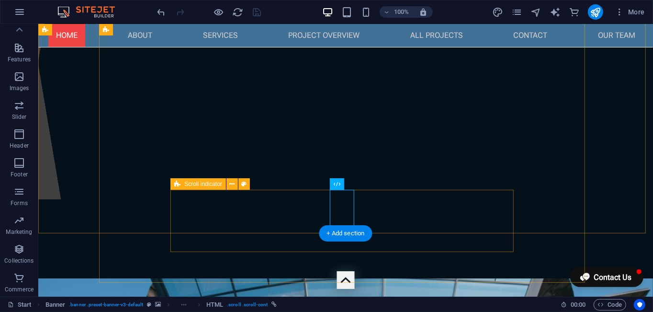
scroll to position [97, 0]
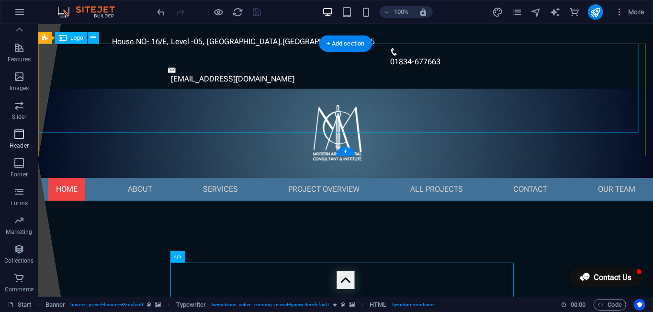
scroll to position [0, 0]
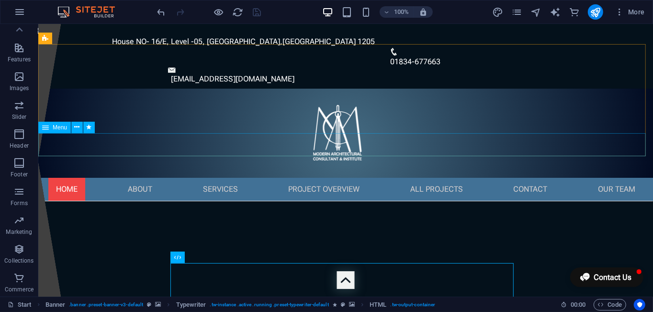
click at [53, 130] on div "Menu" at bounding box center [54, 127] width 33 height 11
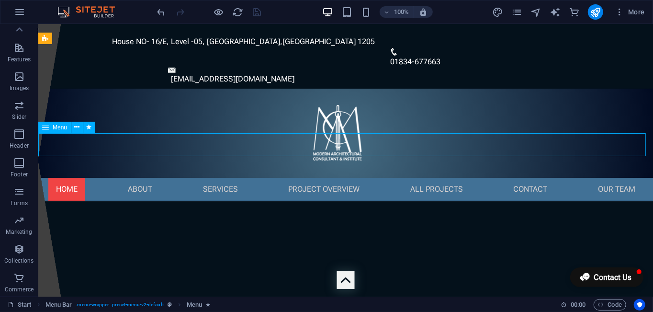
click at [53, 130] on div "Menu" at bounding box center [54, 127] width 33 height 11
select select
select select "4"
select select
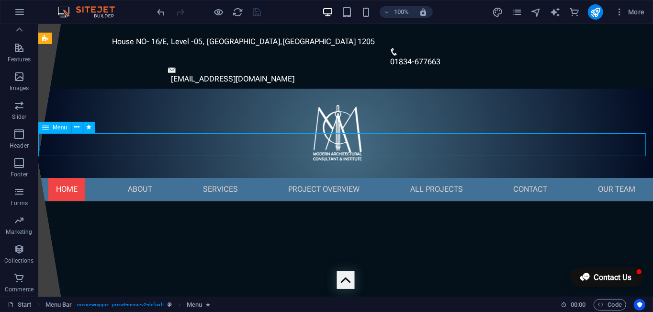
select select
select select "1"
select select
select select "2"
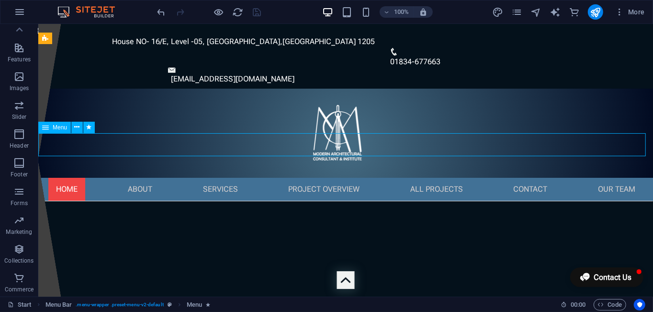
select select
select select "external"
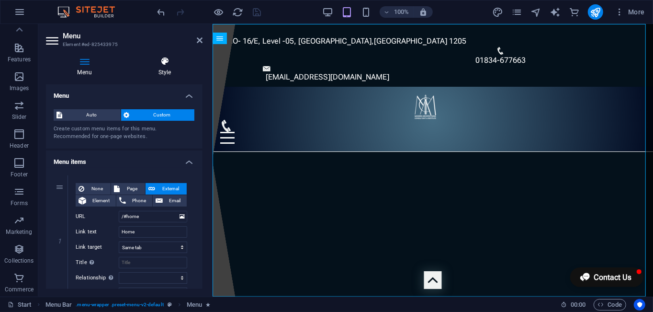
click at [180, 61] on icon at bounding box center [165, 61] width 76 height 10
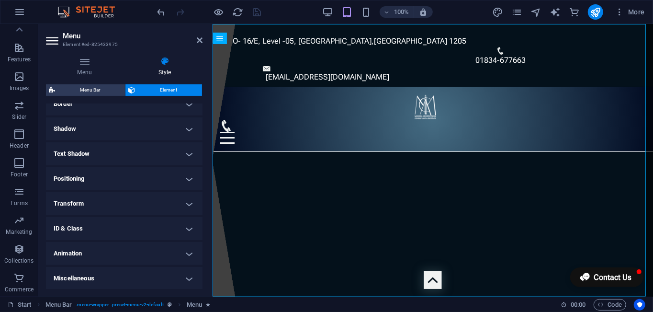
click at [184, 257] on h4 "Animation" at bounding box center [124, 253] width 157 height 23
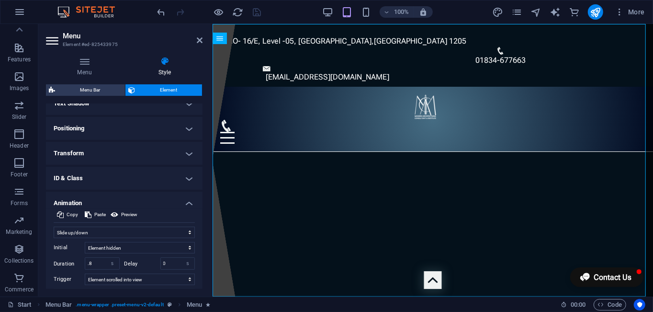
scroll to position [317, 0]
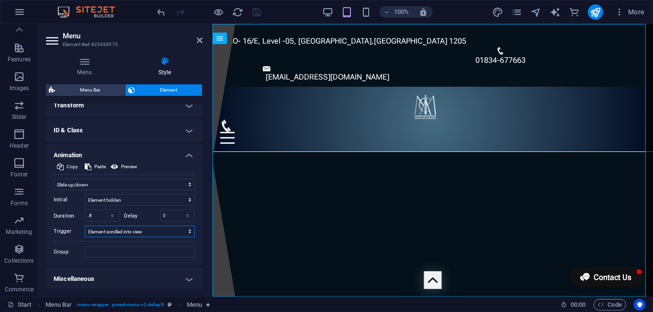
click at [159, 231] on select "No automatic trigger On page load Element scrolled into view" at bounding box center [140, 230] width 110 height 11
select select "onload"
click at [85, 225] on select "No automatic trigger On page load Element scrolled into view" at bounding box center [140, 230] width 110 height 11
click at [257, 11] on icon "save" at bounding box center [257, 12] width 11 height 11
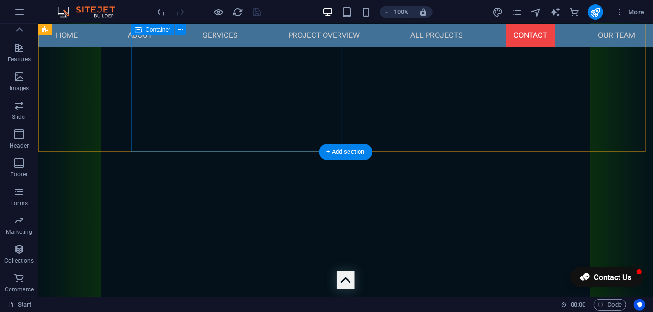
scroll to position [3426, 0]
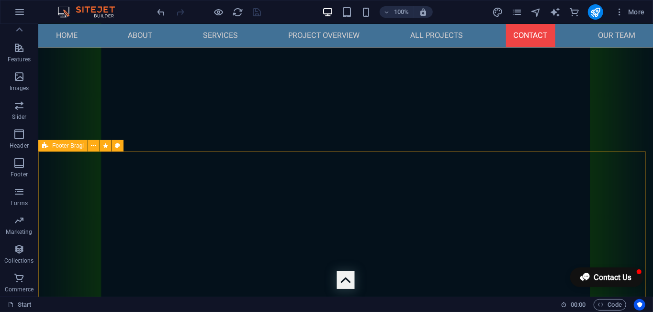
click at [56, 149] on div "Footer Bragi" at bounding box center [62, 145] width 49 height 11
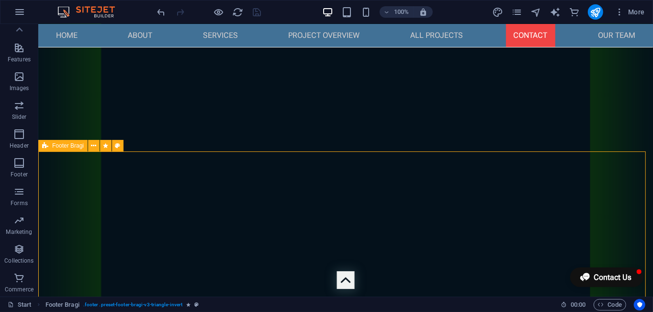
click at [56, 149] on div "Footer Bragi" at bounding box center [62, 145] width 49 height 11
select select "move-right-to-left"
select select "s"
select select "scroll"
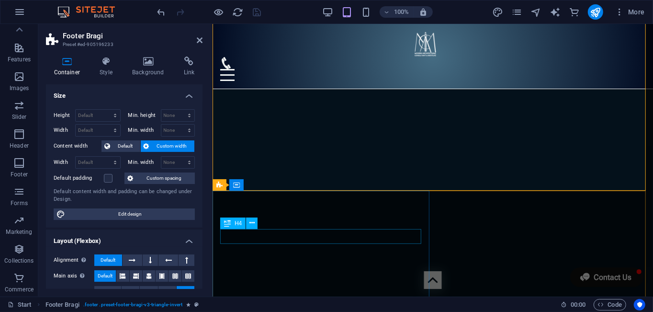
scroll to position [3427, 0]
click at [110, 62] on icon at bounding box center [106, 61] width 29 height 10
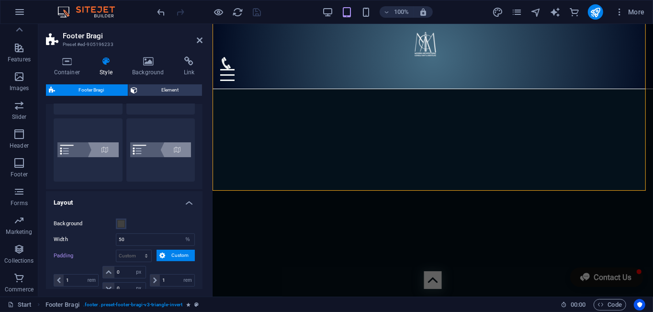
scroll to position [189, 0]
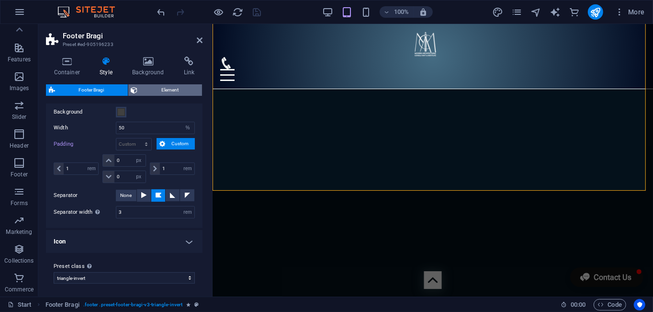
click at [157, 92] on span "Element" at bounding box center [170, 89] width 59 height 11
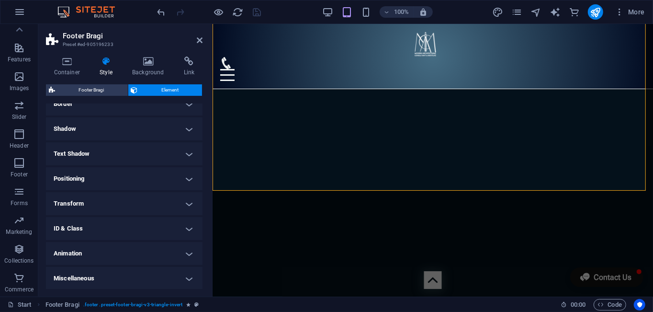
click at [185, 254] on h4 "Animation" at bounding box center [124, 253] width 157 height 23
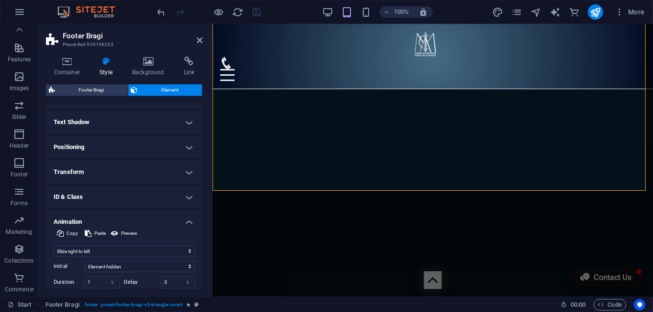
scroll to position [212, 0]
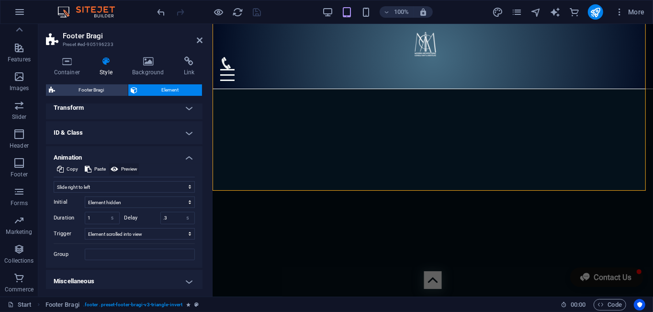
click at [123, 165] on span "Preview" at bounding box center [129, 168] width 16 height 11
click at [121, 186] on select "Don't animate Show / Hide Slide up/down Zoom in/out Slide left to right Slide r…" at bounding box center [124, 186] width 141 height 11
select select "slide"
click at [54, 181] on select "Don't animate Show / Hide Slide up/down Zoom in/out Slide left to right Slide r…" at bounding box center [124, 186] width 141 height 11
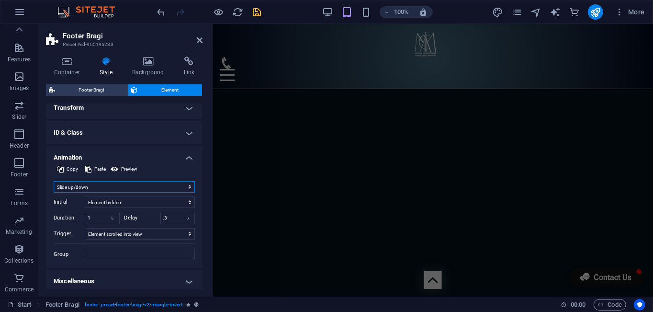
scroll to position [3282, 0]
click at [123, 166] on span "Preview" at bounding box center [129, 168] width 16 height 11
click at [129, 173] on span "Preview" at bounding box center [129, 168] width 16 height 11
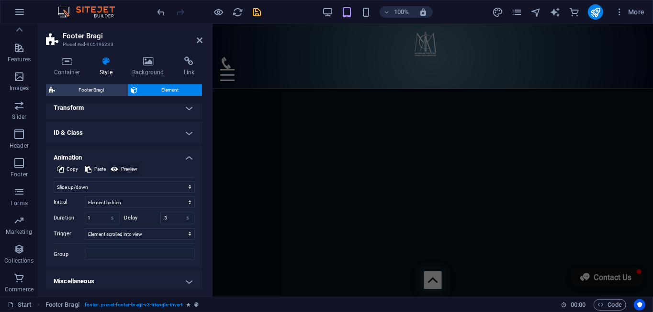
click at [129, 173] on span "Preview" at bounding box center [129, 168] width 16 height 11
click at [68, 170] on span "Copy" at bounding box center [72, 168] width 11 height 11
click at [222, 141] on icon at bounding box center [219, 136] width 6 height 11
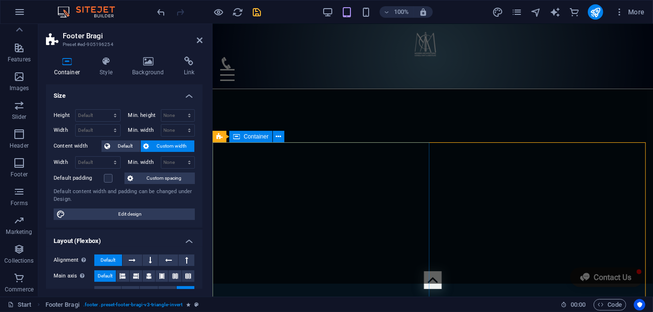
select select "%"
select select "rem"
select select "px"
select select "rem"
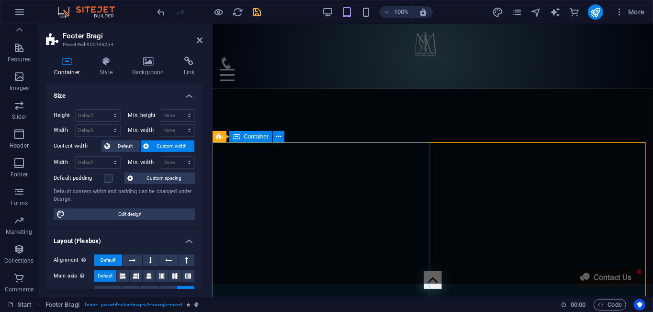
select select "rem"
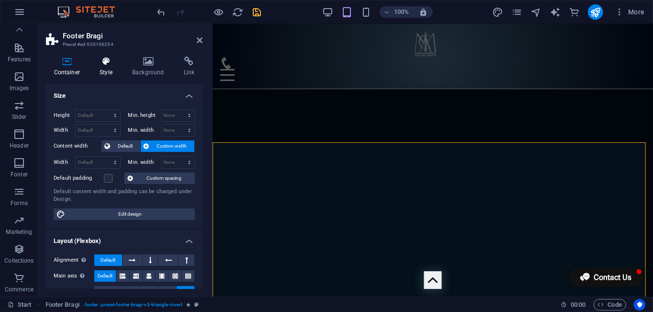
click at [104, 67] on h4 "Style" at bounding box center [108, 66] width 33 height 20
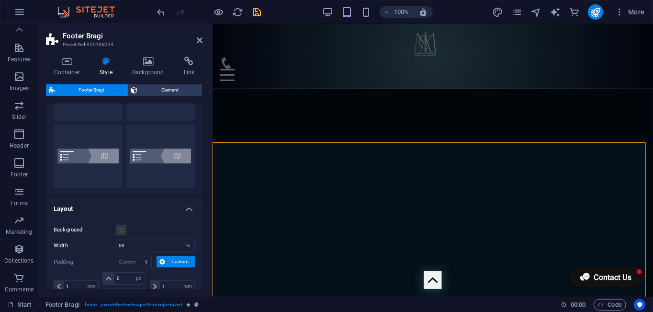
scroll to position [189, 0]
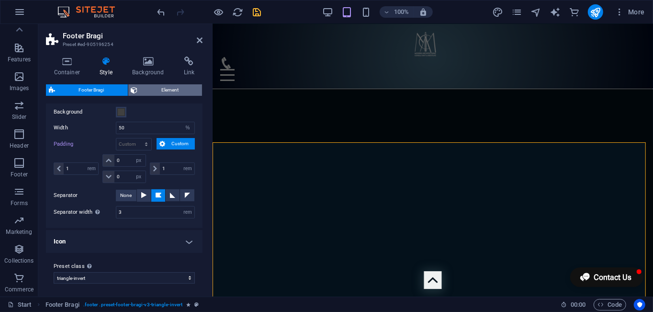
click at [159, 91] on span "Element" at bounding box center [170, 89] width 59 height 11
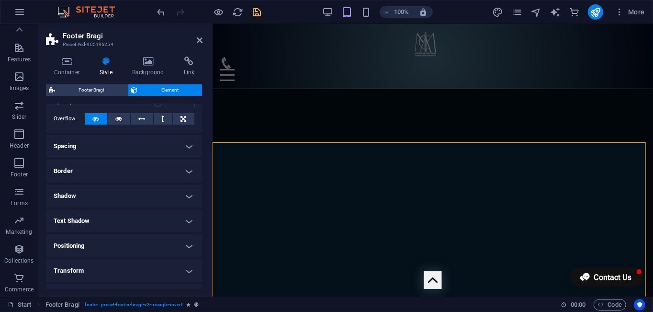
scroll to position [116, 0]
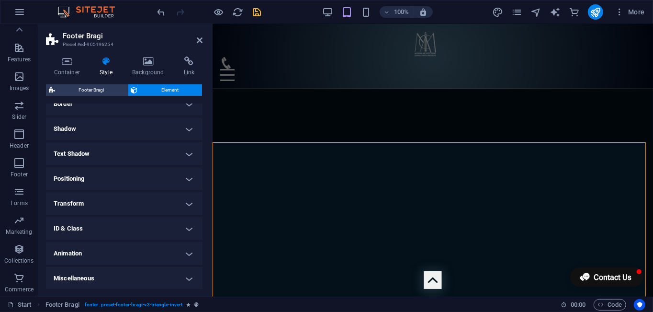
click at [183, 248] on h4 "Animation" at bounding box center [124, 253] width 157 height 23
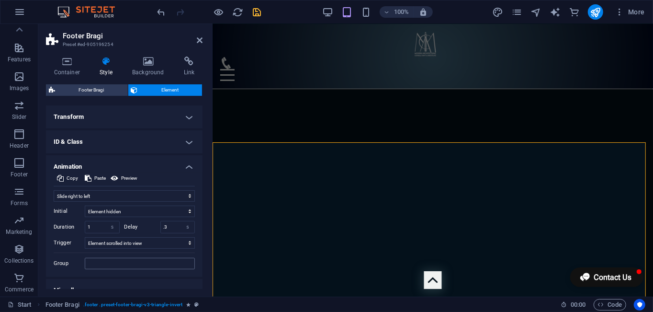
scroll to position [212, 0]
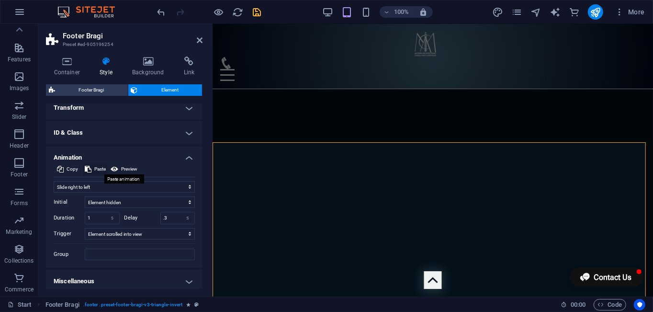
click at [97, 168] on span "Paste" at bounding box center [99, 168] width 11 height 11
select select "slide"
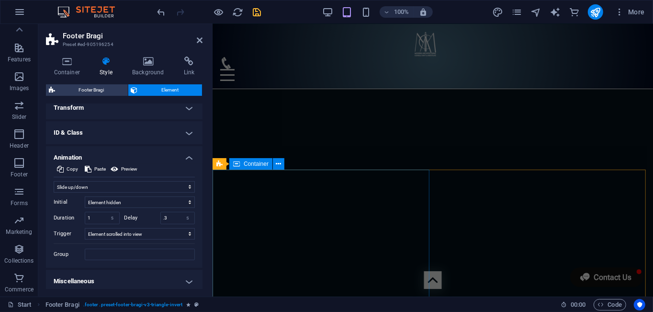
scroll to position [3619, 0]
click at [220, 167] on icon at bounding box center [219, 163] width 6 height 11
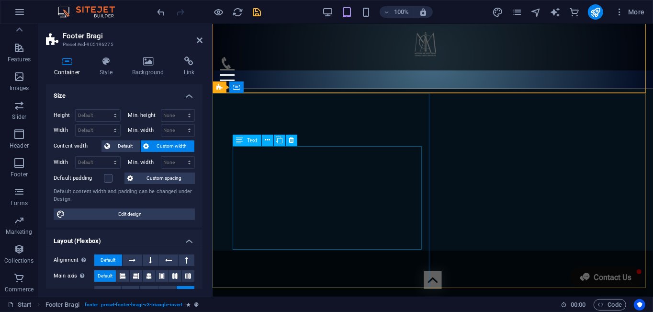
scroll to position [3867, 0]
select select "move-right-to-left"
select select "s"
select select "scroll"
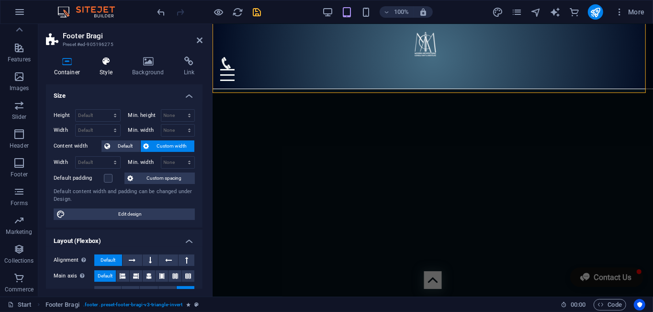
click at [106, 65] on icon at bounding box center [106, 61] width 29 height 10
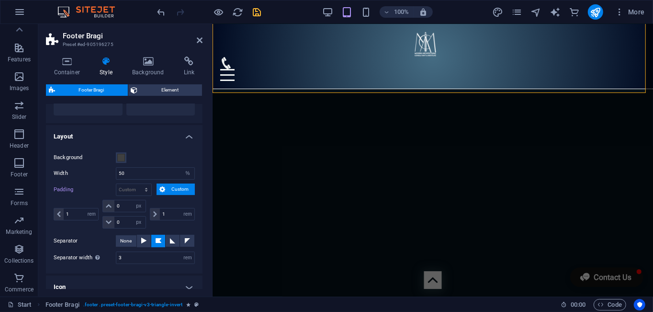
scroll to position [189, 0]
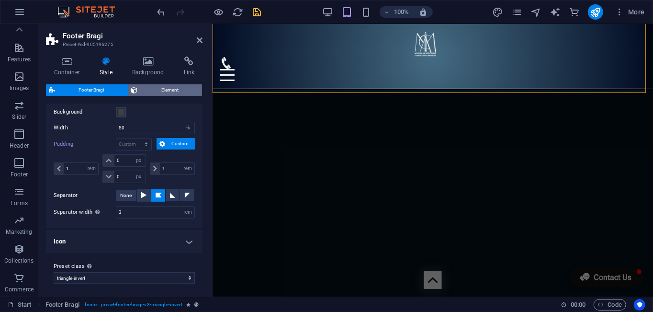
click at [168, 90] on span "Element" at bounding box center [170, 89] width 59 height 11
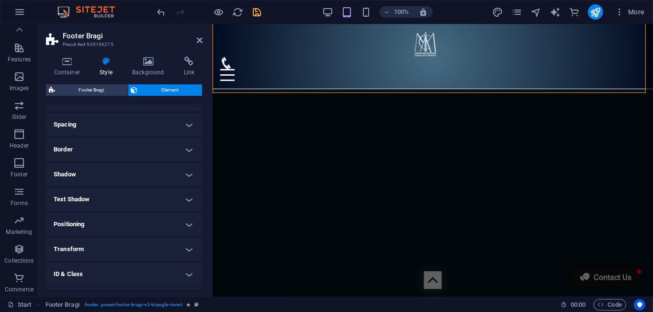
scroll to position [116, 0]
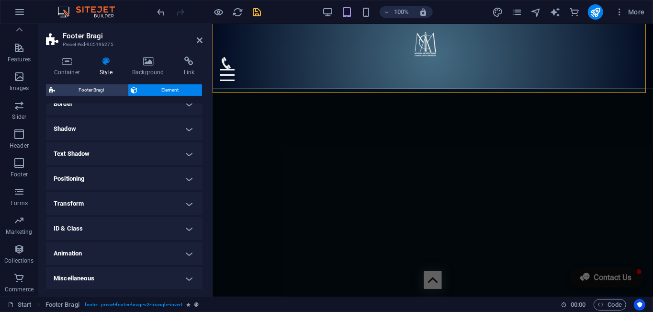
click at [187, 253] on h4 "Animation" at bounding box center [124, 253] width 157 height 23
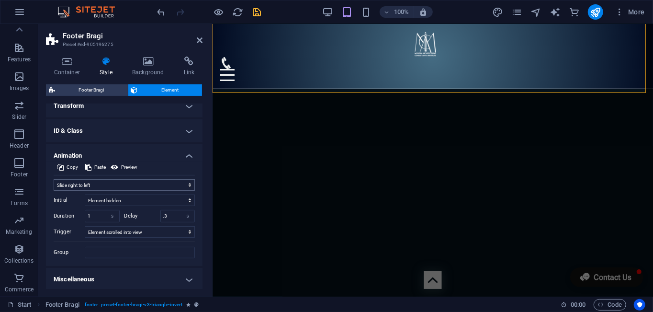
scroll to position [214, 0]
click at [96, 164] on span "Paste" at bounding box center [99, 166] width 11 height 11
select select "slide"
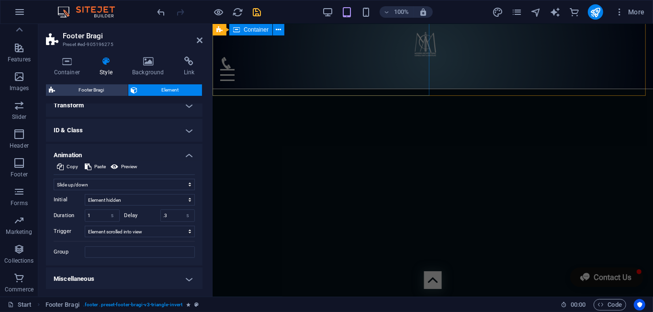
scroll to position [4060, 0]
drag, startPoint x: 199, startPoint y: 41, endPoint x: 161, endPoint y: 17, distance: 44.7
click at [200, 41] on icon at bounding box center [200, 40] width 6 height 8
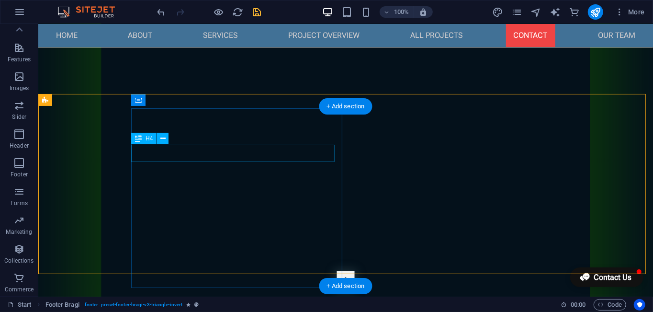
scroll to position [3830, 0]
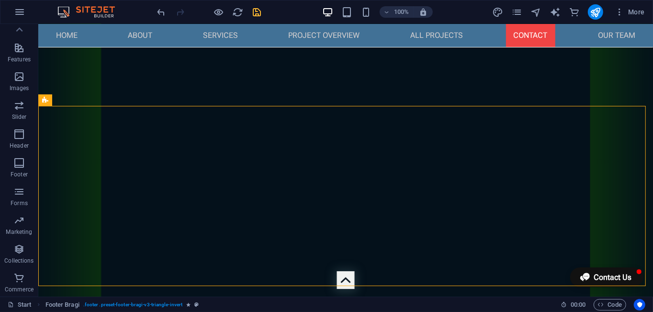
click at [255, 15] on icon "save" at bounding box center [257, 12] width 11 height 11
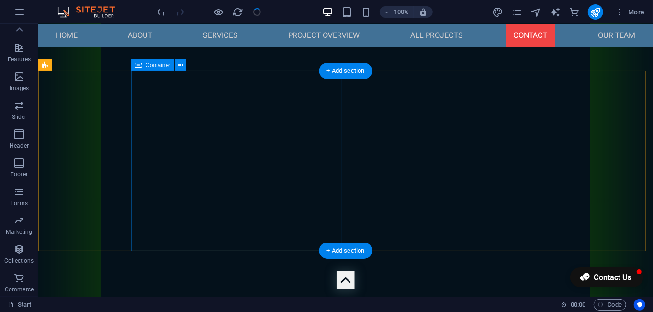
scroll to position [3685, 0]
